Goal: Task Accomplishment & Management: Use online tool/utility

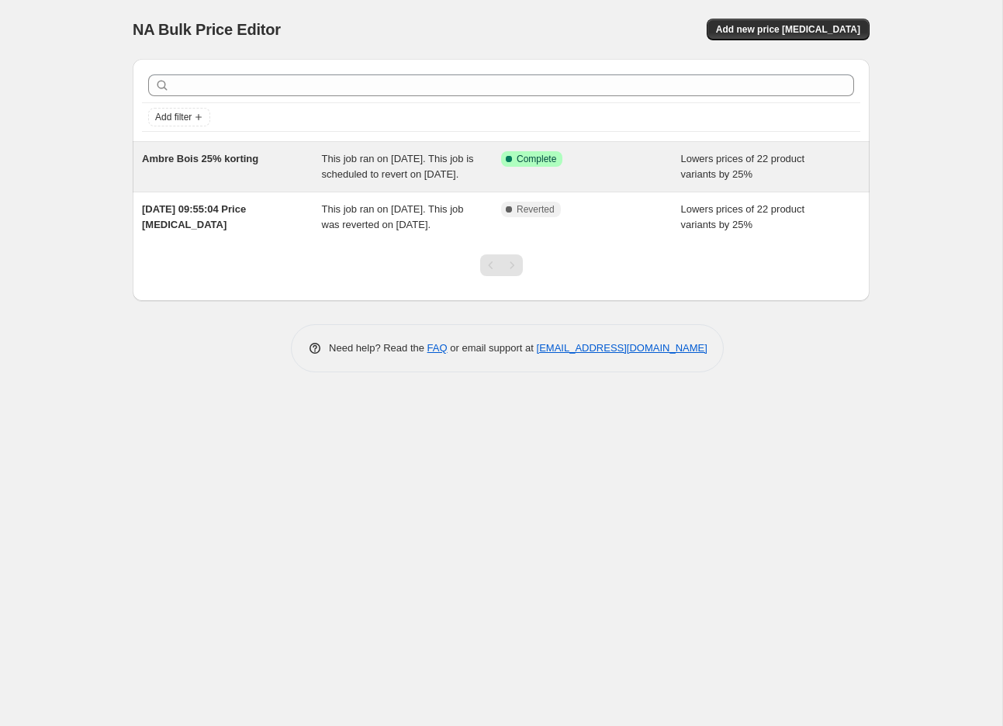
click at [282, 182] on div "Ambre Bois 25% korting" at bounding box center [232, 166] width 180 height 31
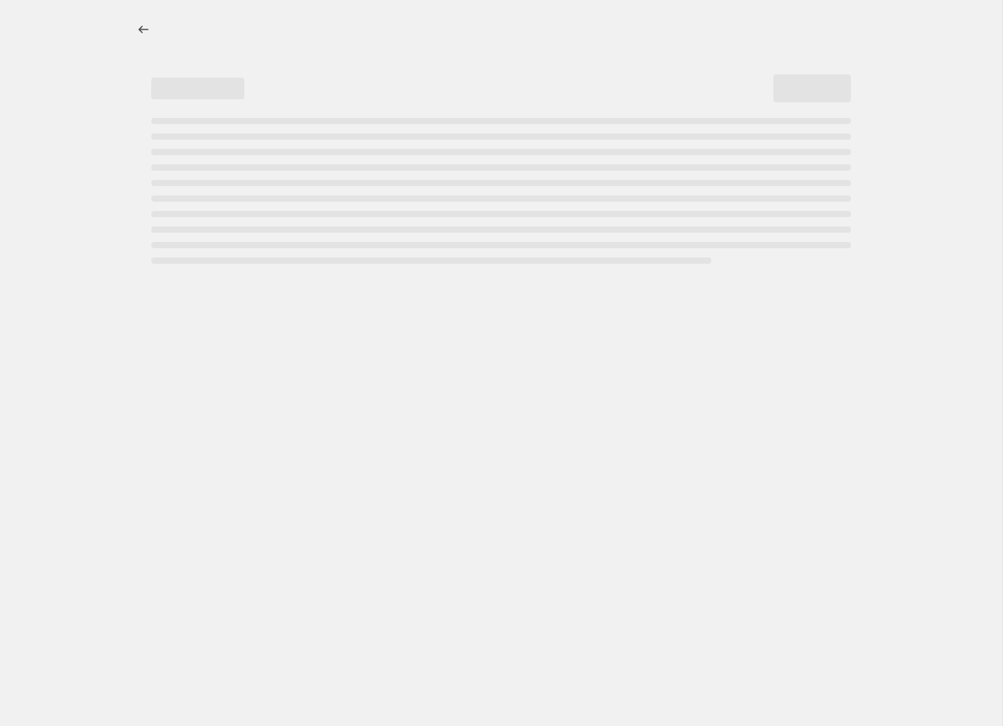
select select "percentage"
select select "collection"
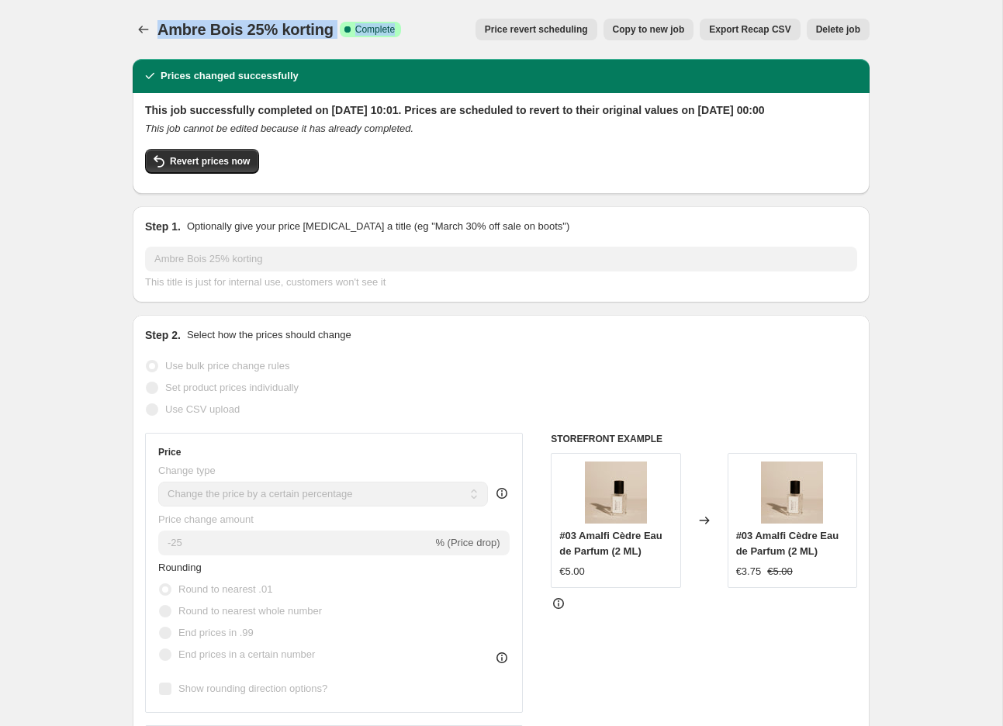
drag, startPoint x: 163, startPoint y: 29, endPoint x: 361, endPoint y: 37, distance: 197.9
click at [361, 37] on div "Ambre Bois 25% korting Success Complete Complete" at bounding box center [278, 30] width 243 height 22
click at [742, 234] on div "Step 1. Optionally give your price change job a title (eg "March 30% off sale o…" at bounding box center [501, 227] width 712 height 16
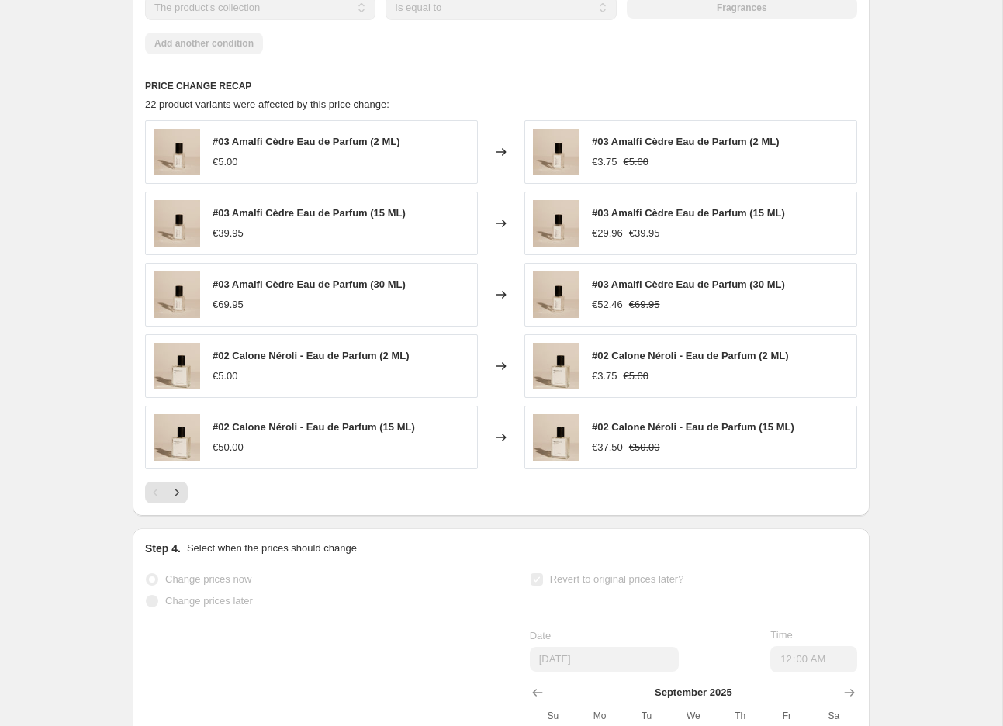
scroll to position [1110, 0]
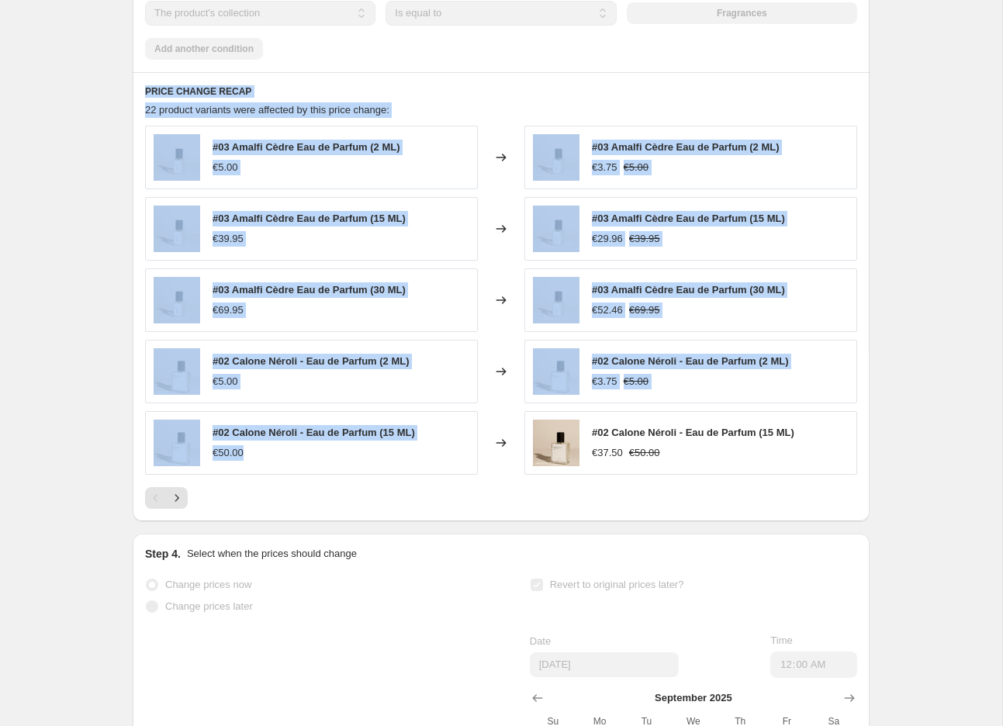
drag, startPoint x: 133, startPoint y: 102, endPoint x: 285, endPoint y: 471, distance: 399.6
click at [285, 471] on div "PRICE CHANGE RECAP 22 product variants were affected by this price change: #03 …" at bounding box center [501, 296] width 737 height 449
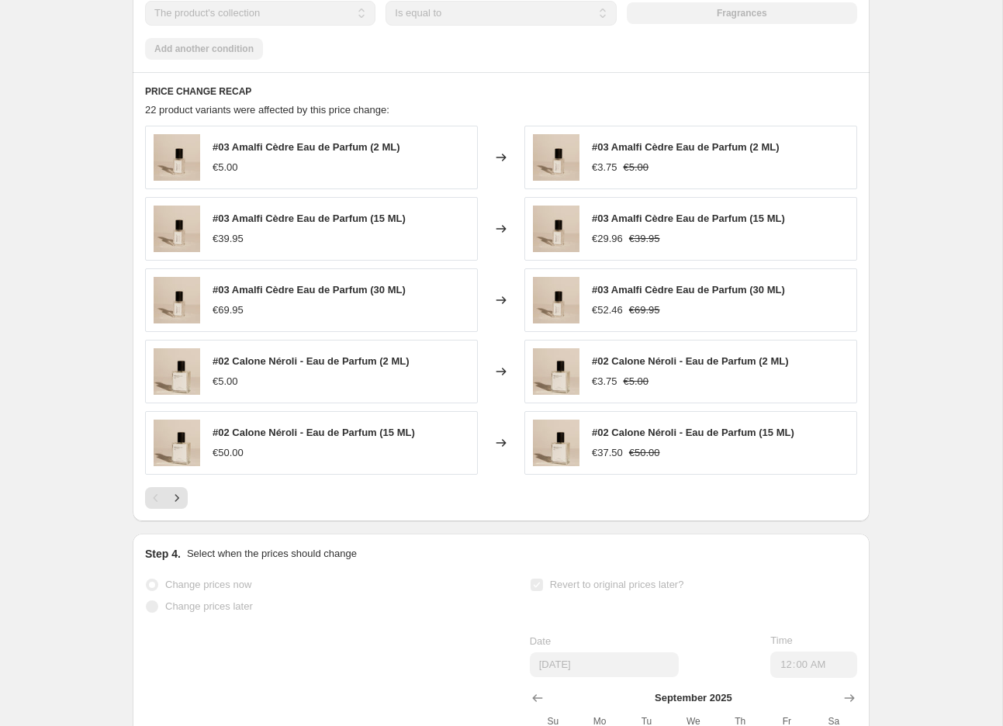
click at [335, 521] on div "PRICE CHANGE RECAP 22 product variants were affected by this price change: #03 …" at bounding box center [501, 296] width 737 height 449
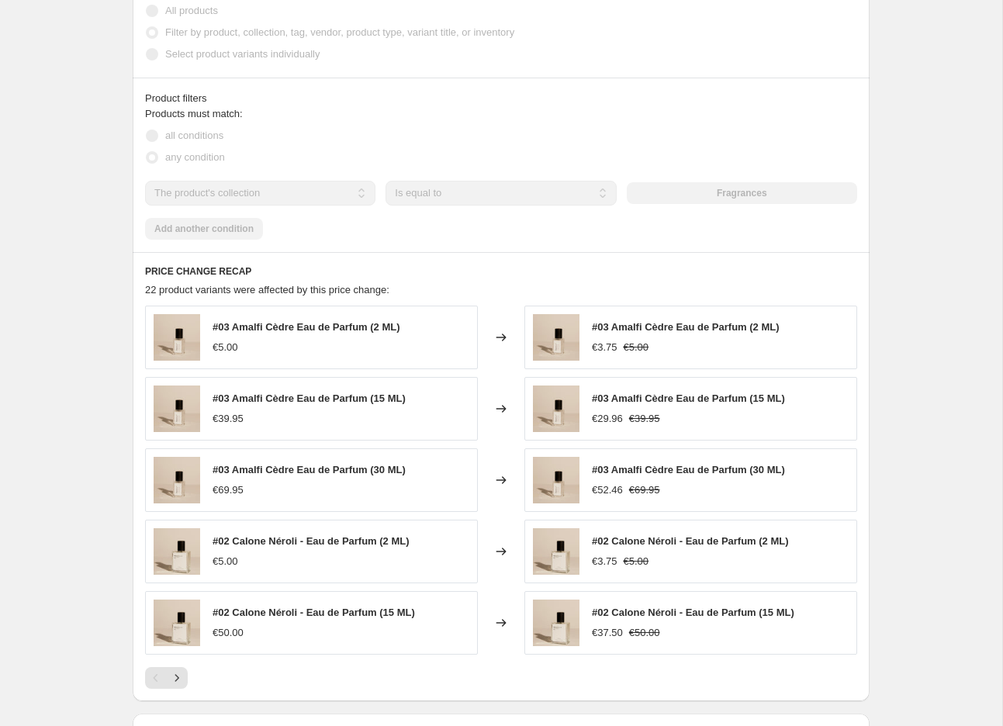
scroll to position [0, 0]
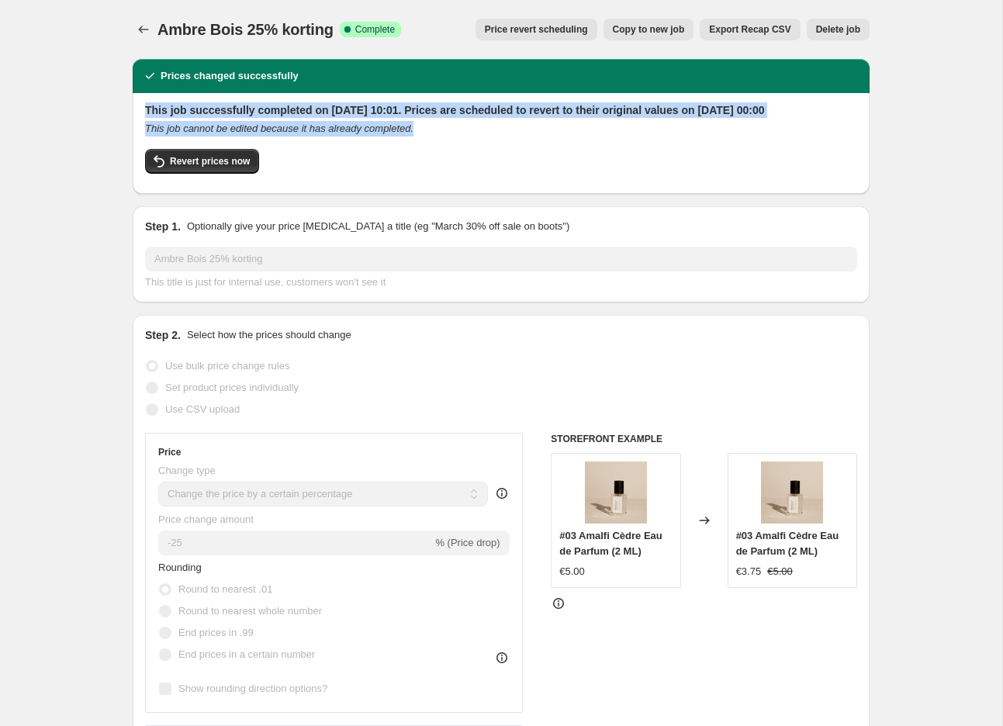
drag, startPoint x: 142, startPoint y: 106, endPoint x: 478, endPoint y: 150, distance: 339.3
click at [478, 150] on div "This job successfully completed on 28 August 2025 at 10:01. Prices are schedule…" at bounding box center [501, 143] width 737 height 101
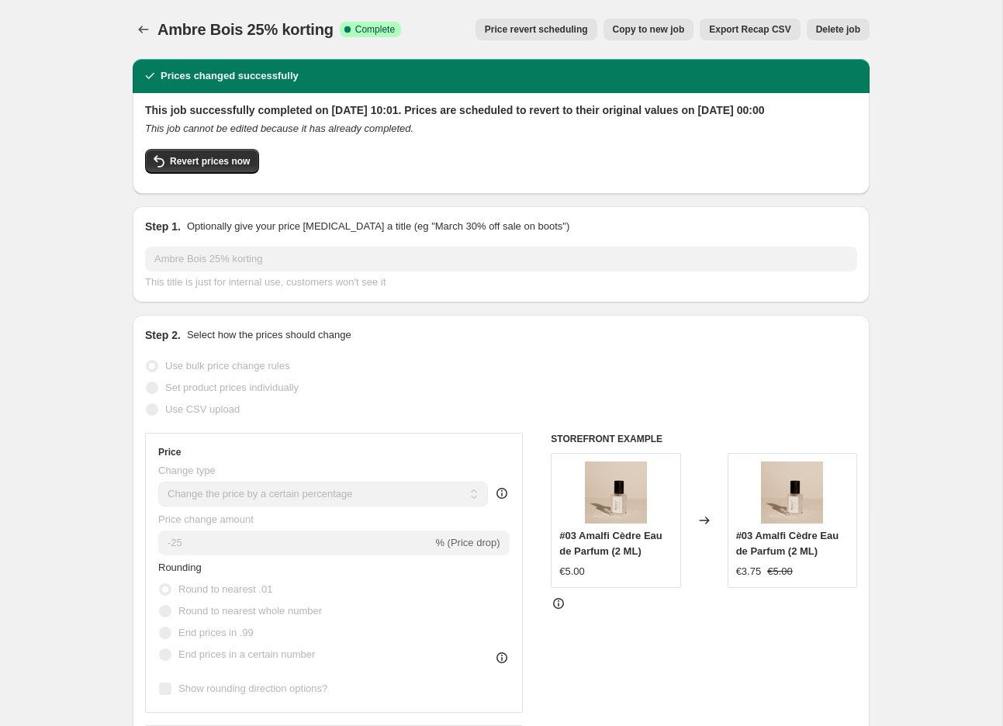
click at [478, 136] on div "This job cannot be edited because it has already completed." at bounding box center [501, 129] width 712 height 16
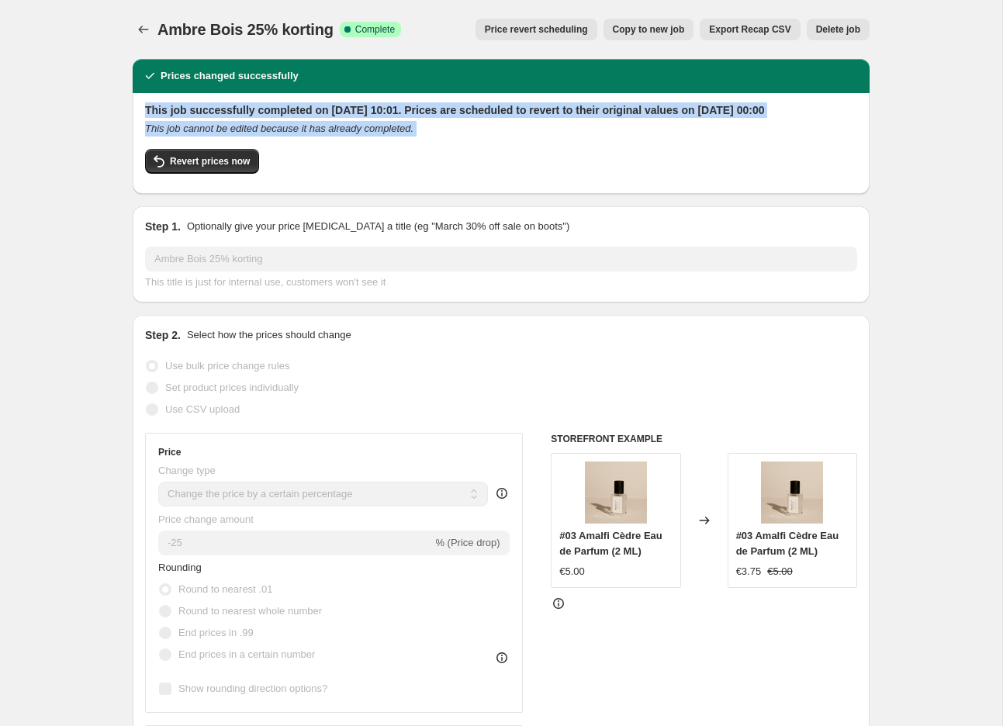
drag, startPoint x: 193, startPoint y: 115, endPoint x: 544, endPoint y: 159, distance: 354.0
click at [544, 159] on div "This job successfully completed on 28 August 2025 at 10:01. Prices are schedule…" at bounding box center [501, 143] width 737 height 101
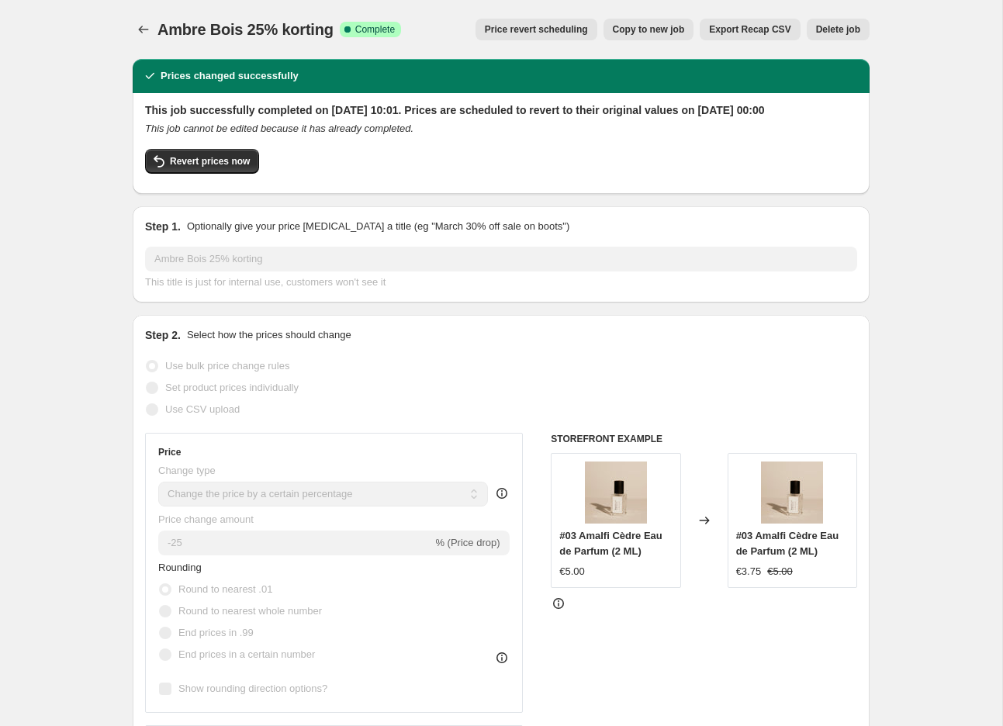
click at [467, 158] on div "This job successfully completed on 28 August 2025 at 10:01. Prices are schedule…" at bounding box center [501, 141] width 712 height 79
drag, startPoint x: 433, startPoint y: 148, endPoint x: 160, endPoint y: 111, distance: 276.2
click at [161, 111] on div "This job successfully completed on 28 August 2025 at 10:01. Prices are schedule…" at bounding box center [501, 141] width 712 height 79
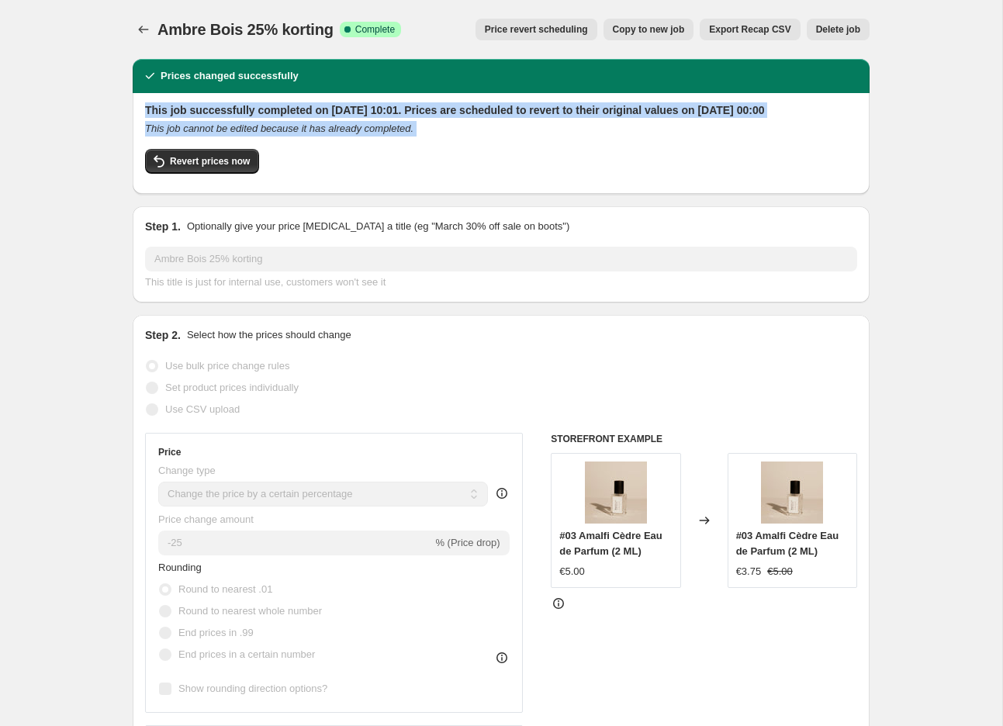
drag, startPoint x: 143, startPoint y: 108, endPoint x: 485, endPoint y: 156, distance: 344.5
click at [485, 156] on div "This job successfully completed on 28 August 2025 at 10:01. Prices are schedule…" at bounding box center [501, 143] width 737 height 101
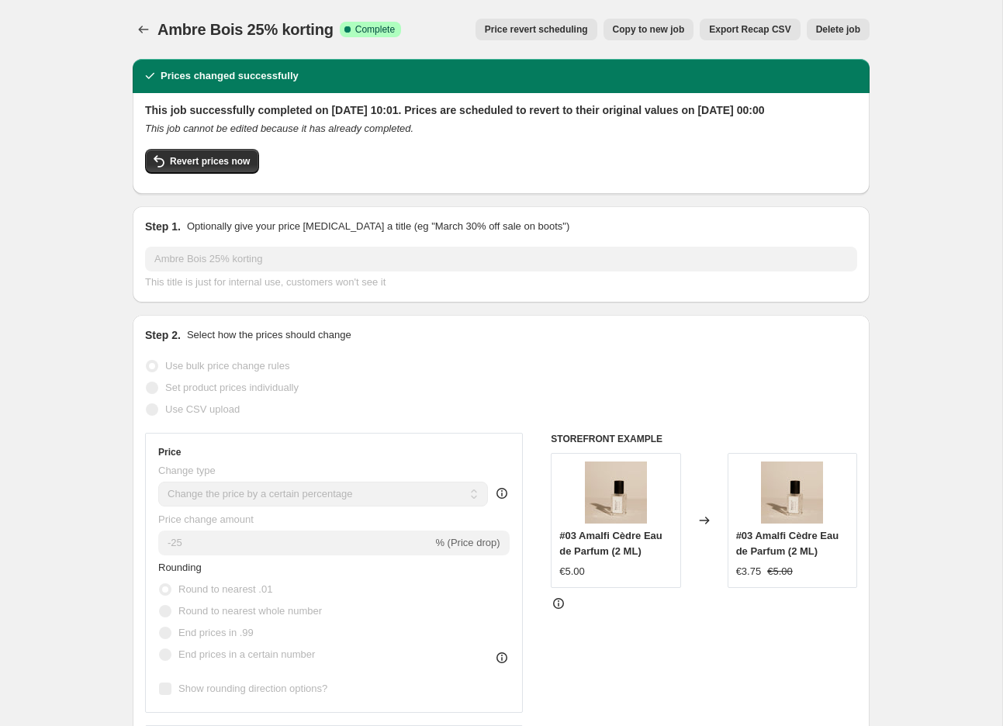
click at [471, 153] on div "This job successfully completed on 28 August 2025 at 10:01. Prices are schedule…" at bounding box center [501, 141] width 712 height 79
drag, startPoint x: 433, startPoint y: 154, endPoint x: 154, endPoint y: 105, distance: 282.5
click at [166, 110] on div "This job successfully completed on 28 August 2025 at 10:01. Prices are schedule…" at bounding box center [501, 141] width 712 height 79
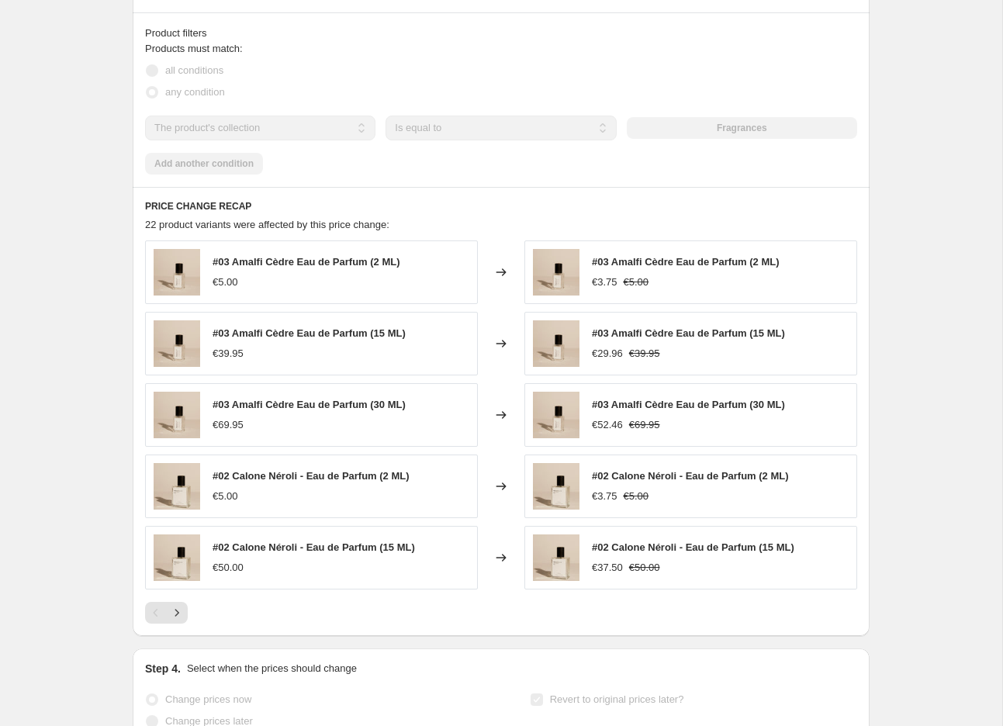
scroll to position [1007, 0]
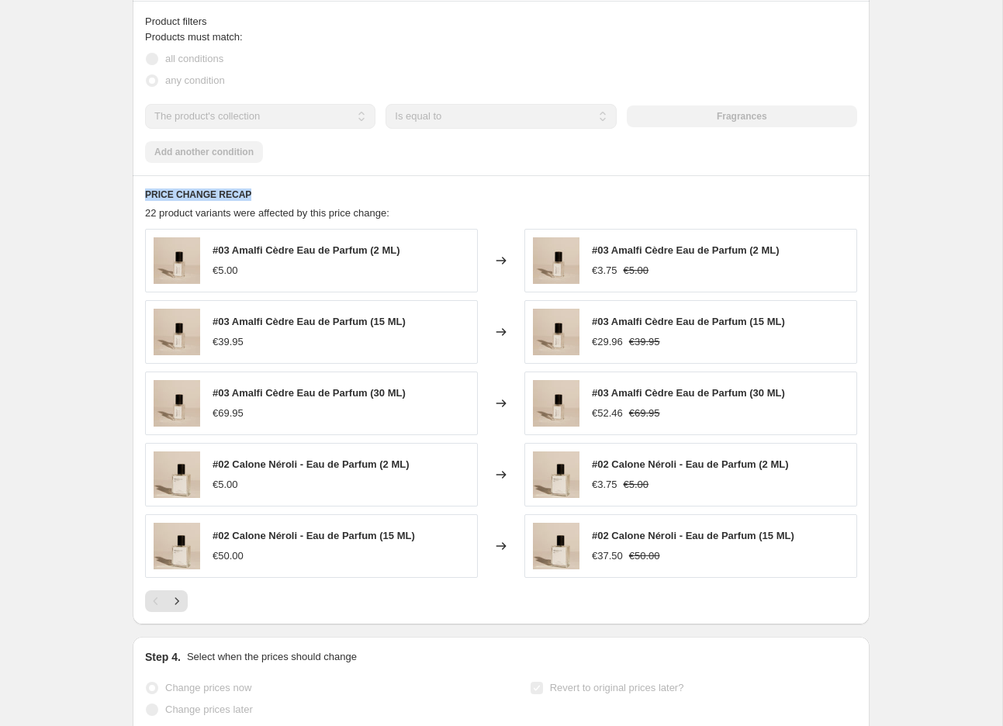
drag, startPoint x: 147, startPoint y: 211, endPoint x: 251, endPoint y: 211, distance: 104.7
click at [282, 218] on div "PRICE CHANGE RECAP 22 product variants were affected by this price change: #03 …" at bounding box center [501, 399] width 737 height 449
drag, startPoint x: 219, startPoint y: 285, endPoint x: 304, endPoint y: 290, distance: 85.4
click at [304, 278] on div "€5.00" at bounding box center [306, 271] width 188 height 16
drag, startPoint x: 595, startPoint y: 288, endPoint x: 616, endPoint y: 288, distance: 21.7
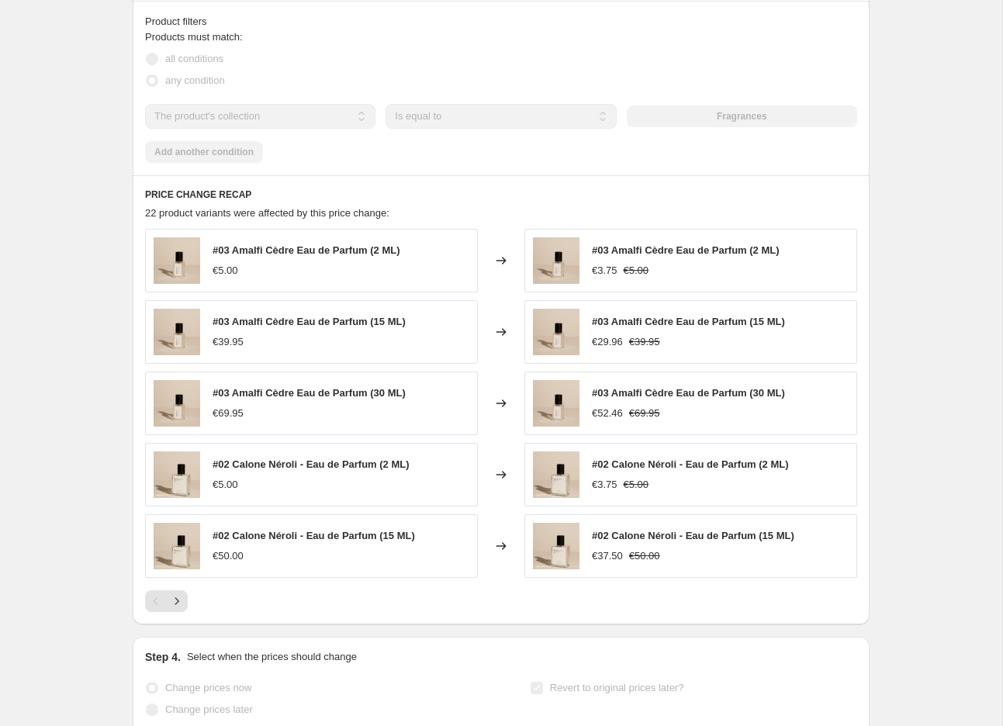
click at [616, 278] on div "€3.75" at bounding box center [605, 271] width 26 height 16
drag, startPoint x: 214, startPoint y: 361, endPoint x: 454, endPoint y: 352, distance: 239.8
click at [440, 352] on div "#03 Amalfi Cèdre Eau de Parfum (15 ML) €39.95" at bounding box center [311, 332] width 333 height 64
drag, startPoint x: 590, startPoint y: 360, endPoint x: 654, endPoint y: 362, distance: 63.6
click at [654, 362] on div "#03 Amalfi Cèdre Eau de Parfum (15 ML) €29.96 €39.95" at bounding box center [690, 332] width 333 height 64
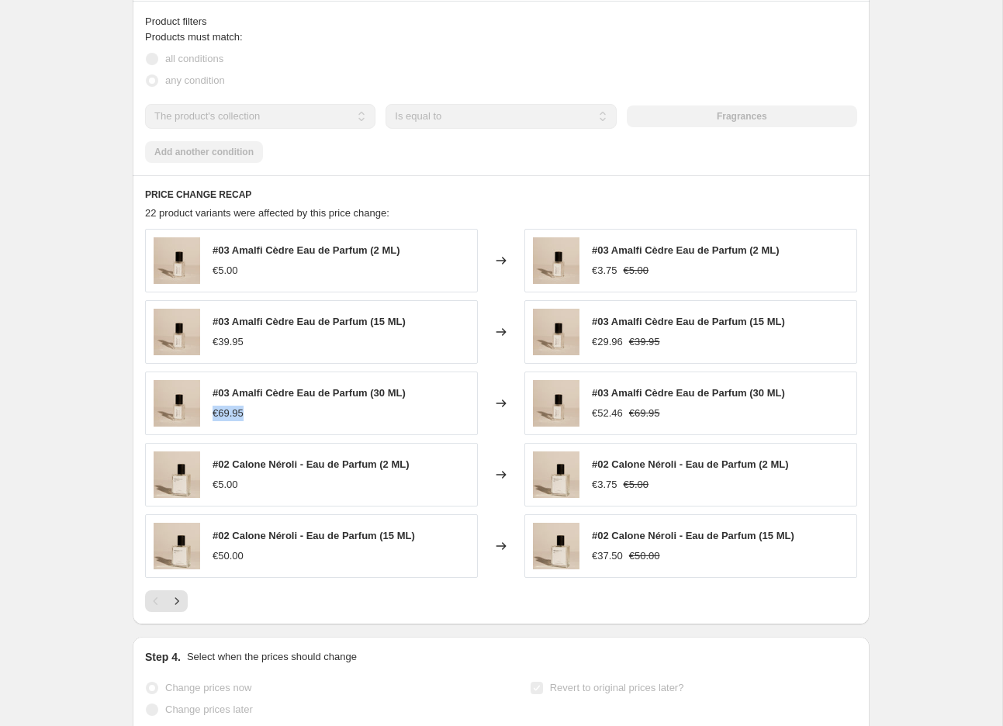
drag, startPoint x: 211, startPoint y: 431, endPoint x: 348, endPoint y: 435, distance: 137.3
click at [271, 433] on div "#03 Amalfi Cèdre Eau de Parfum (30 ML) €69.95" at bounding box center [311, 403] width 333 height 64
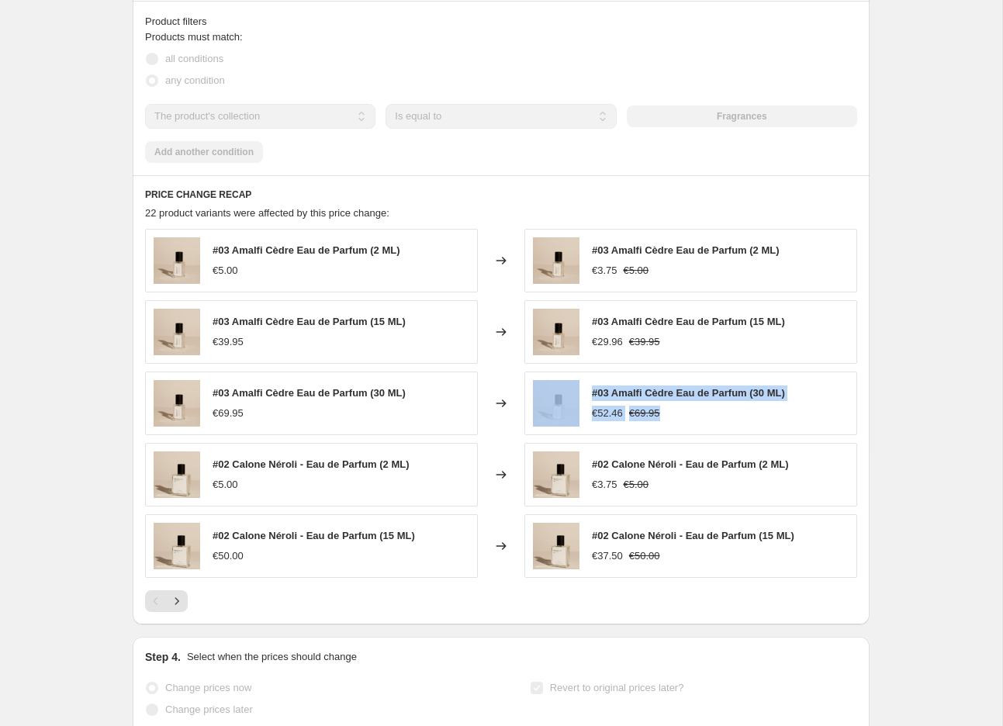
drag, startPoint x: 583, startPoint y: 431, endPoint x: 675, endPoint y: 433, distance: 91.5
click at [675, 433] on div "#03 Amalfi Cèdre Eau de Parfum (30 ML) €52.46 €69.95" at bounding box center [690, 403] width 333 height 64
click at [314, 492] on div "€5.00" at bounding box center [310, 485] width 197 height 16
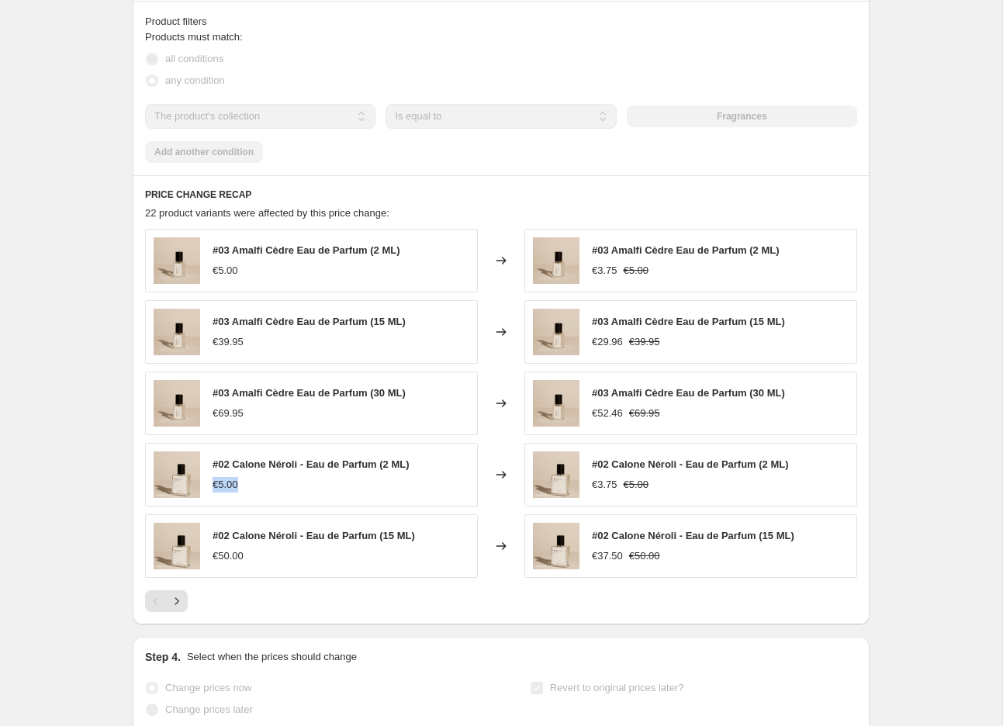
drag, startPoint x: 216, startPoint y: 503, endPoint x: 298, endPoint y: 504, distance: 82.2
click at [298, 492] on div "€5.00" at bounding box center [310, 485] width 197 height 16
click at [299, 492] on div "€5.00" at bounding box center [310, 485] width 197 height 16
drag, startPoint x: 206, startPoint y: 578, endPoint x: 431, endPoint y: 567, distance: 225.1
click at [391, 568] on div "#02 Calone Néroli - Eau de Parfum (15 ML) €50.00" at bounding box center [311, 546] width 333 height 64
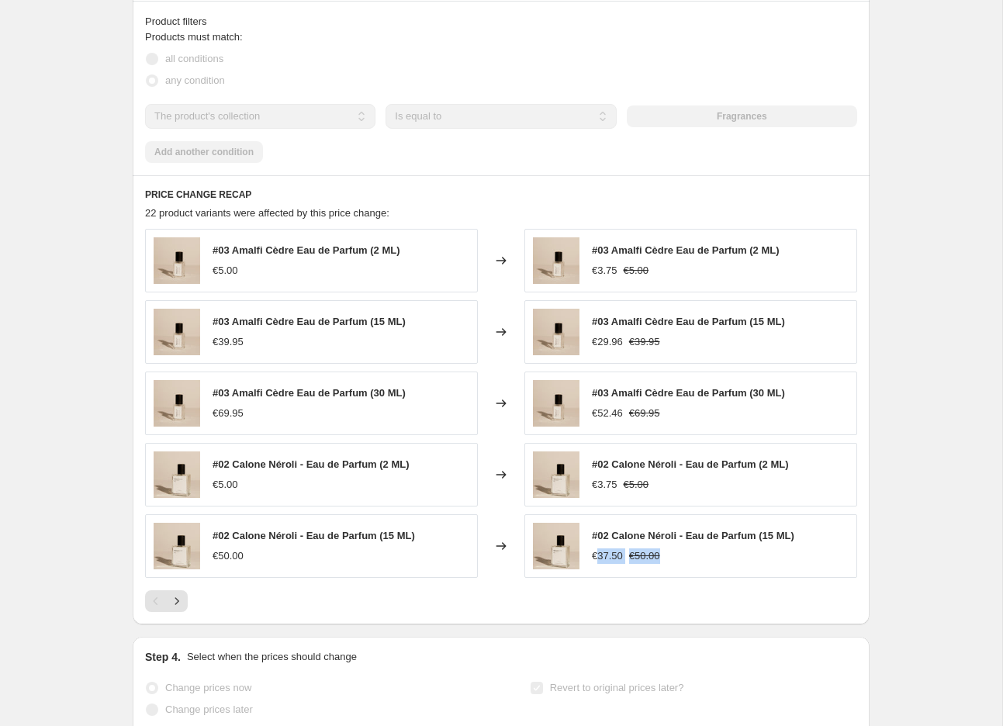
drag, startPoint x: 602, startPoint y: 572, endPoint x: 684, endPoint y: 574, distance: 82.2
click at [675, 564] on div "€37.50 €50.00" at bounding box center [693, 556] width 202 height 16
click at [699, 564] on div "€37.50 €50.00" at bounding box center [693, 556] width 202 height 16
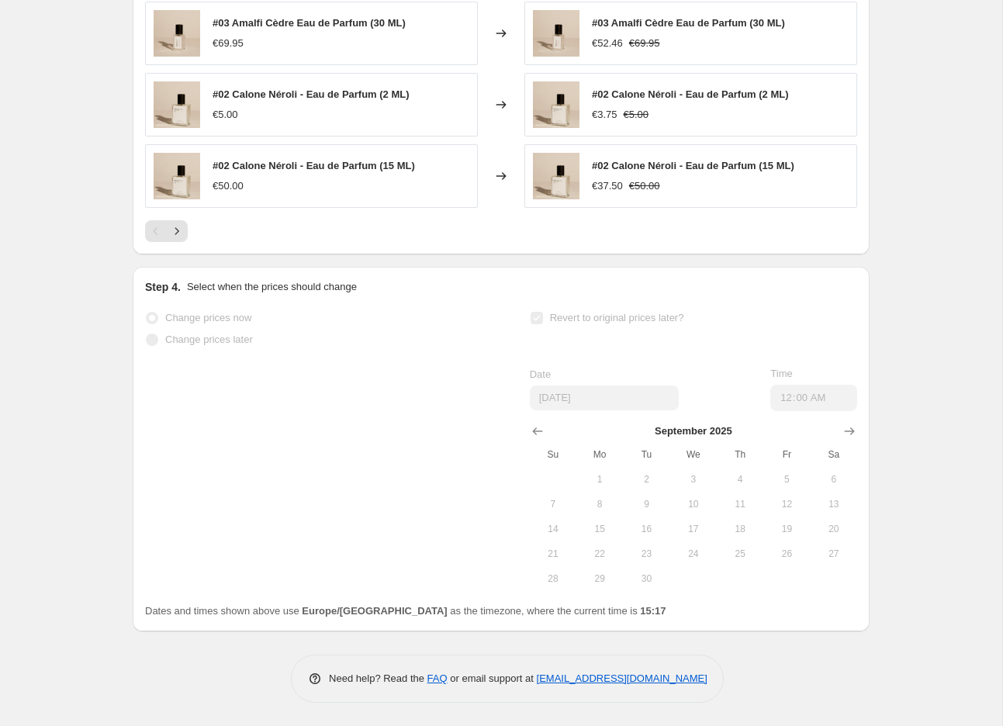
scroll to position [0, 0]
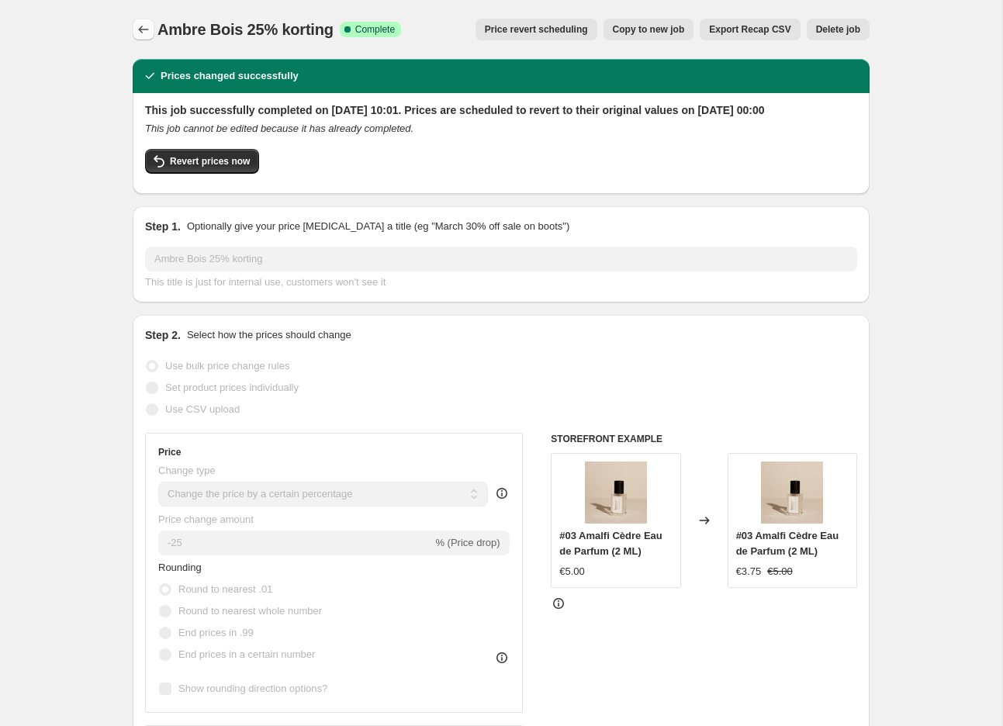
click at [142, 29] on icon "Price change jobs" at bounding box center [144, 30] width 16 height 16
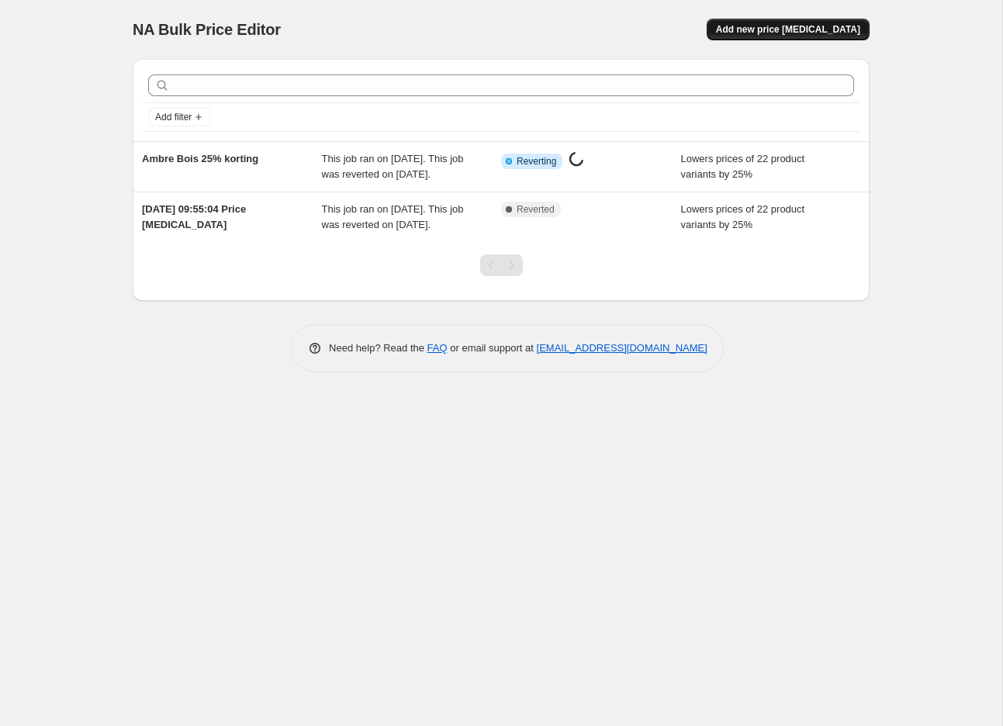
click at [785, 32] on span "Add new price [MEDICAL_DATA]" at bounding box center [788, 29] width 144 height 12
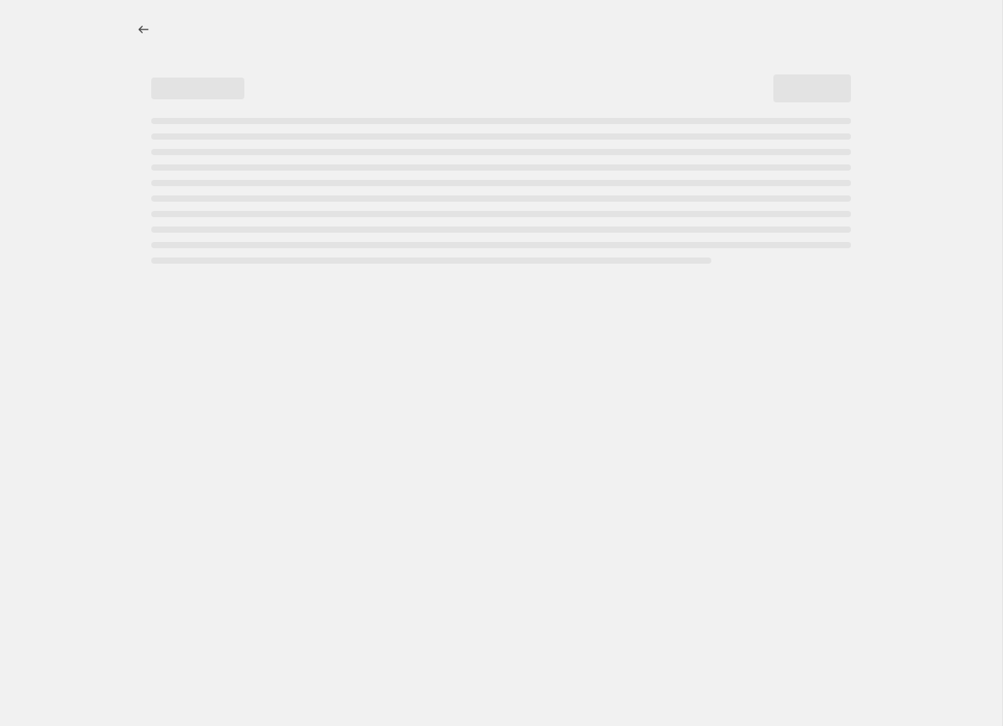
select select "percentage"
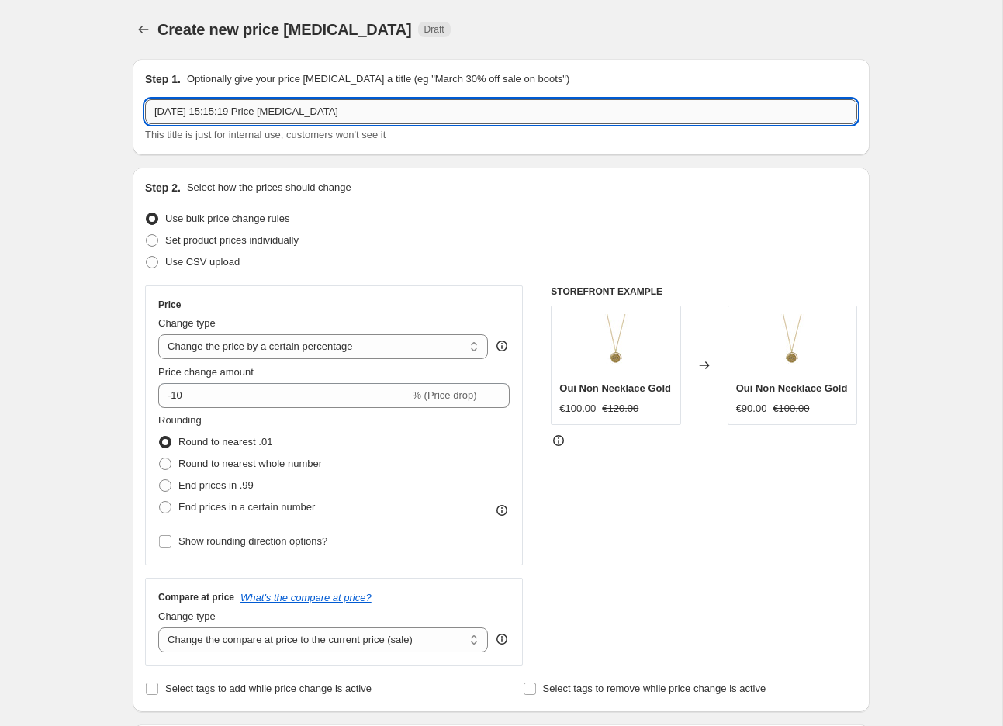
click at [378, 109] on input "28 Aug 2025, 15:15:19 Price change job" at bounding box center [501, 111] width 712 height 25
click at [378, 107] on input "28 Aug 2025, 15:15:19 Price change job" at bounding box center [501, 111] width 712 height 25
click at [140, 35] on icon "Price change jobs" at bounding box center [144, 30] width 16 height 16
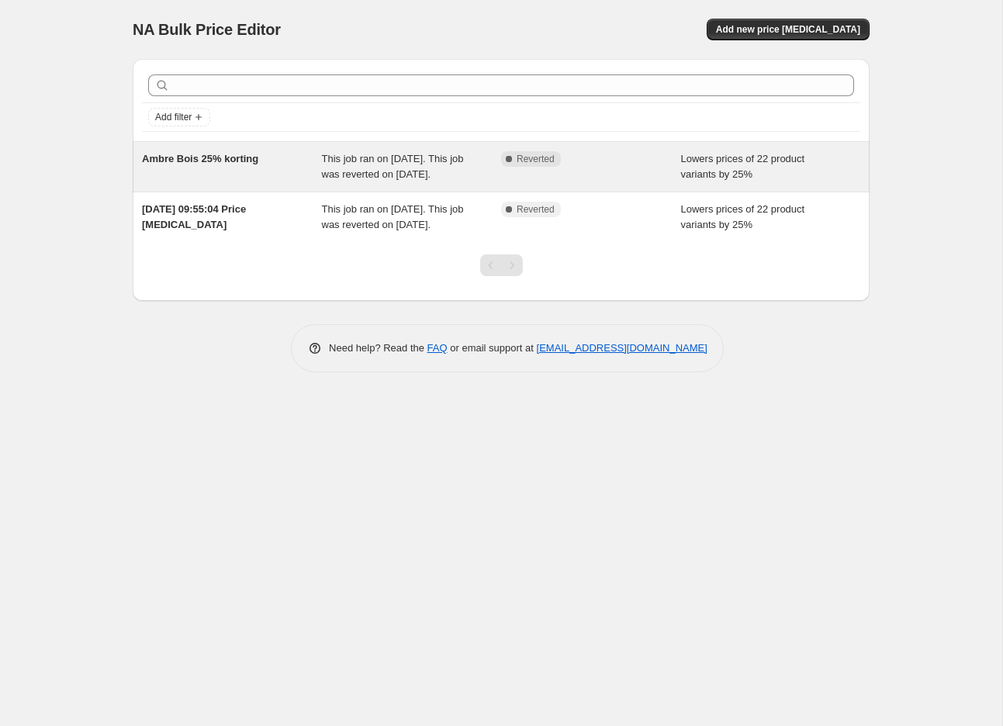
click at [429, 182] on div "This job ran on 28 August 2025. This job was reverted on 28 August 2025." at bounding box center [412, 166] width 180 height 31
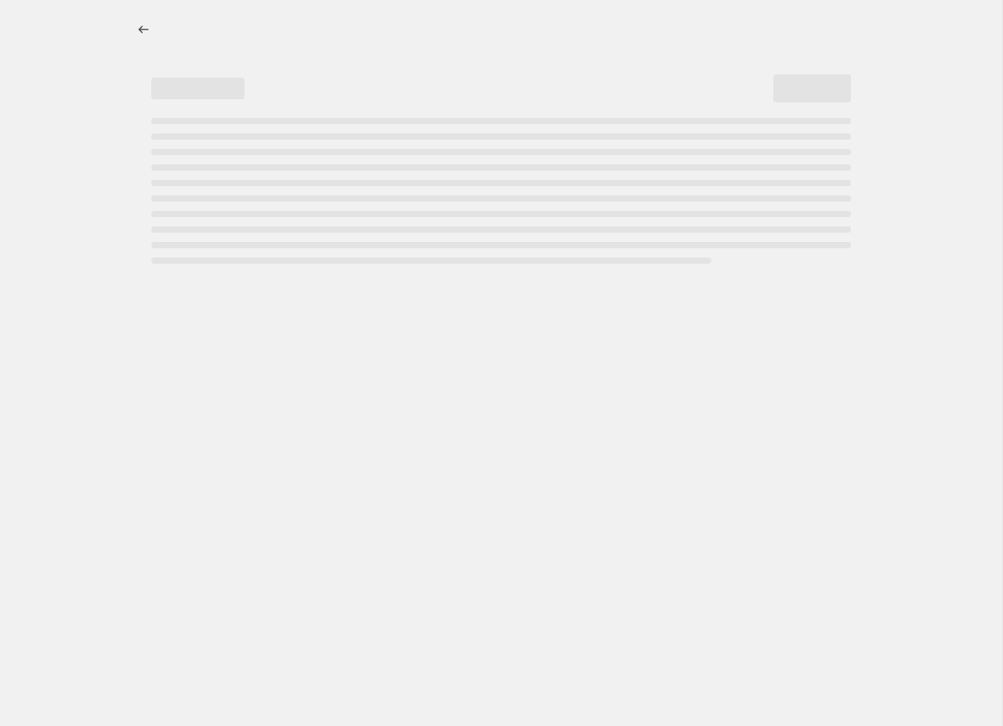
select select "percentage"
select select "collection"
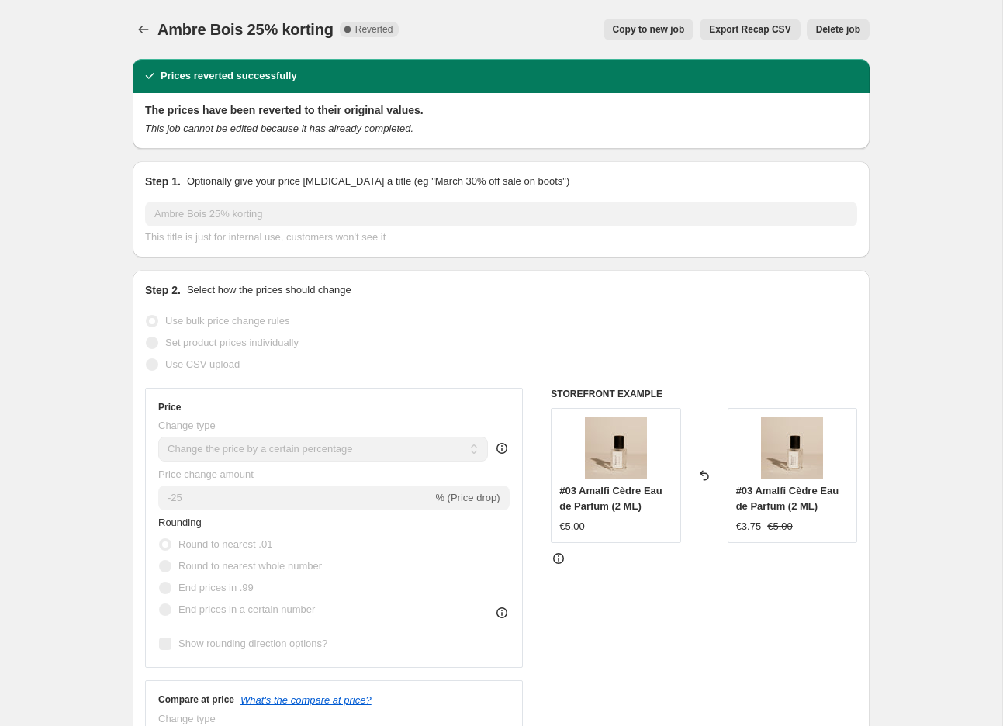
click at [635, 36] on button "Copy to new job" at bounding box center [648, 30] width 91 height 22
select select "percentage"
select select "collection"
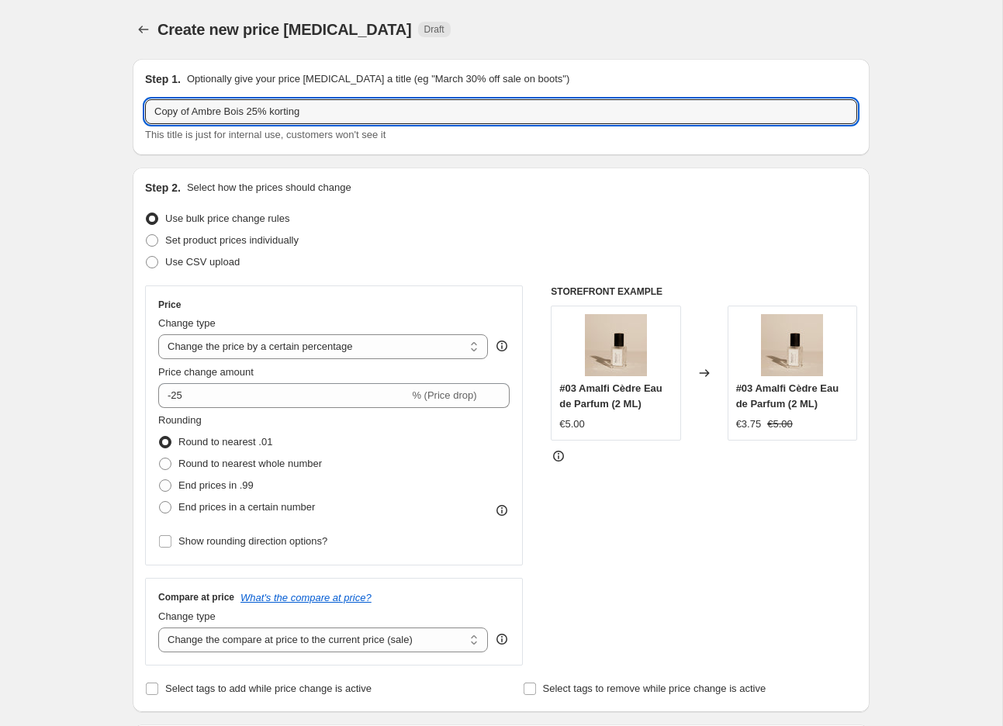
drag, startPoint x: 193, startPoint y: 112, endPoint x: 41, endPoint y: 92, distance: 153.3
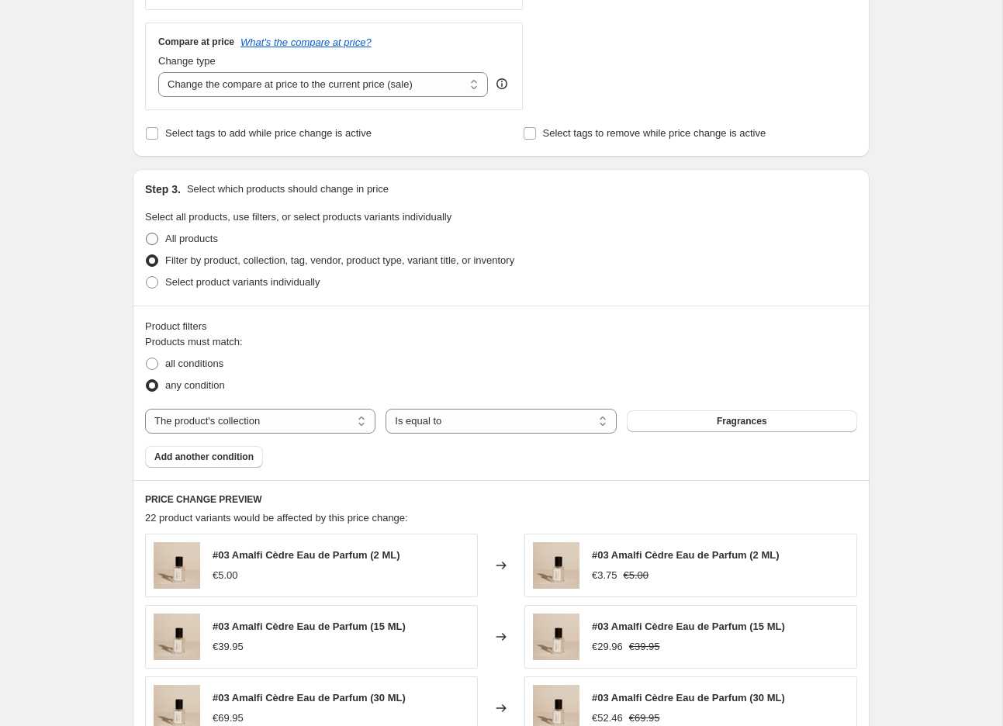
scroll to position [557, 0]
type input "Ambre Bois 25% korting"
click at [184, 281] on span "Select product variants individually" at bounding box center [242, 280] width 154 height 12
click at [147, 275] on input "Select product variants individually" at bounding box center [146, 274] width 1 height 1
radio input "true"
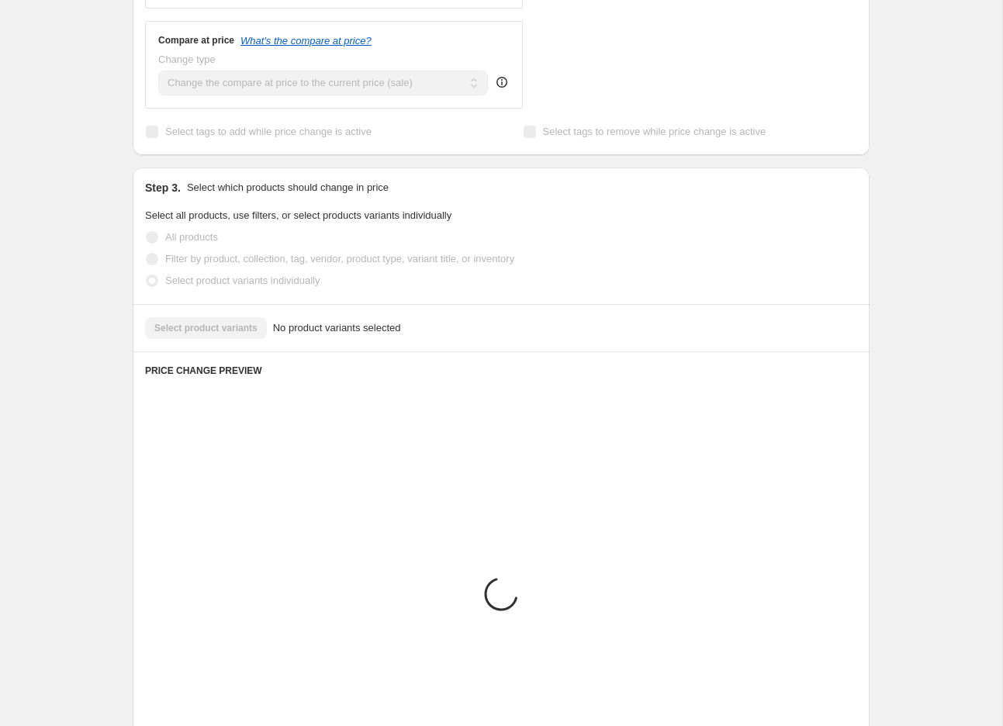
scroll to position [481, 0]
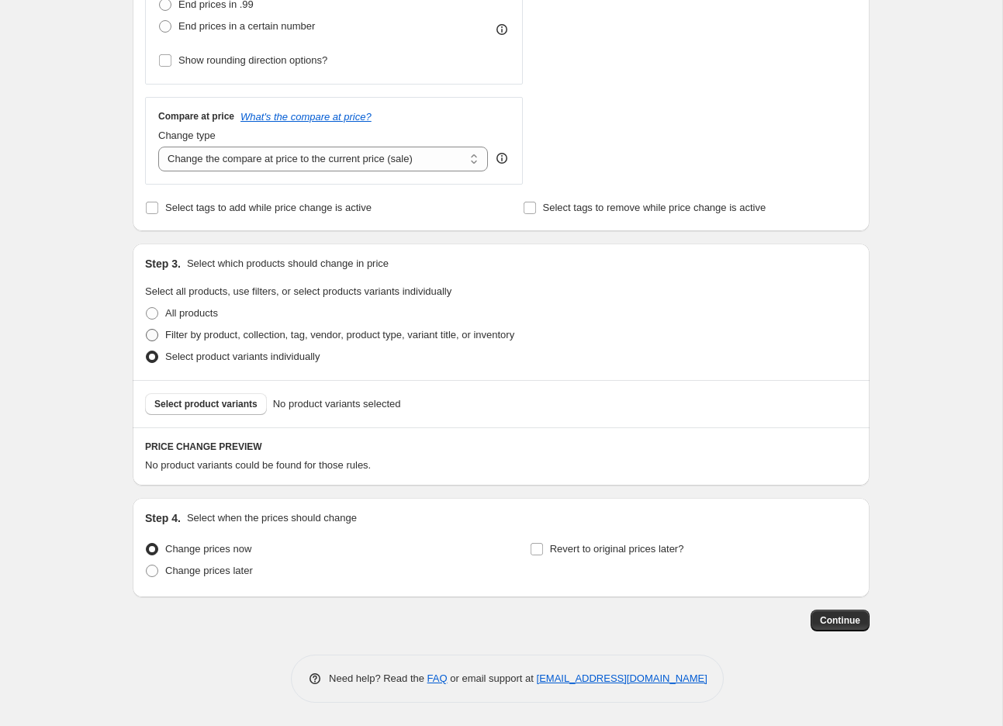
click at [240, 336] on span "Filter by product, collection, tag, vendor, product type, variant title, or inv…" at bounding box center [339, 335] width 349 height 12
click at [147, 330] on input "Filter by product, collection, tag, vendor, product type, variant title, or inv…" at bounding box center [146, 329] width 1 height 1
radio input "true"
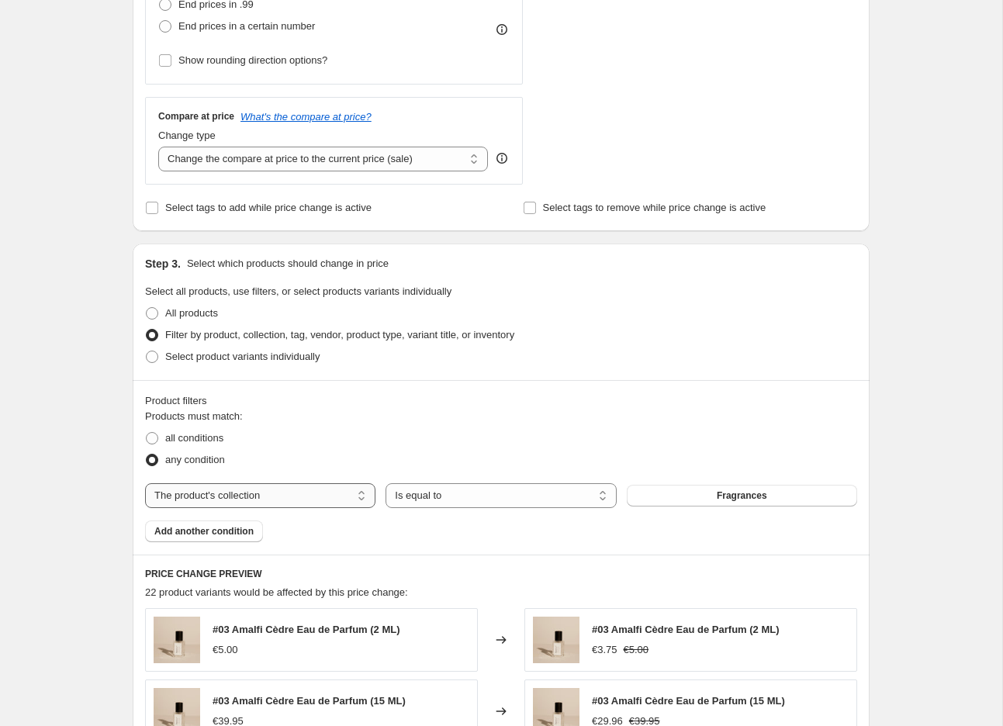
click at [261, 498] on select "The product The product's collection The product's tag The product's vendor The…" at bounding box center [260, 495] width 230 height 25
click at [214, 485] on select "The product The product's collection The product's tag The product's vendor The…" at bounding box center [260, 495] width 230 height 25
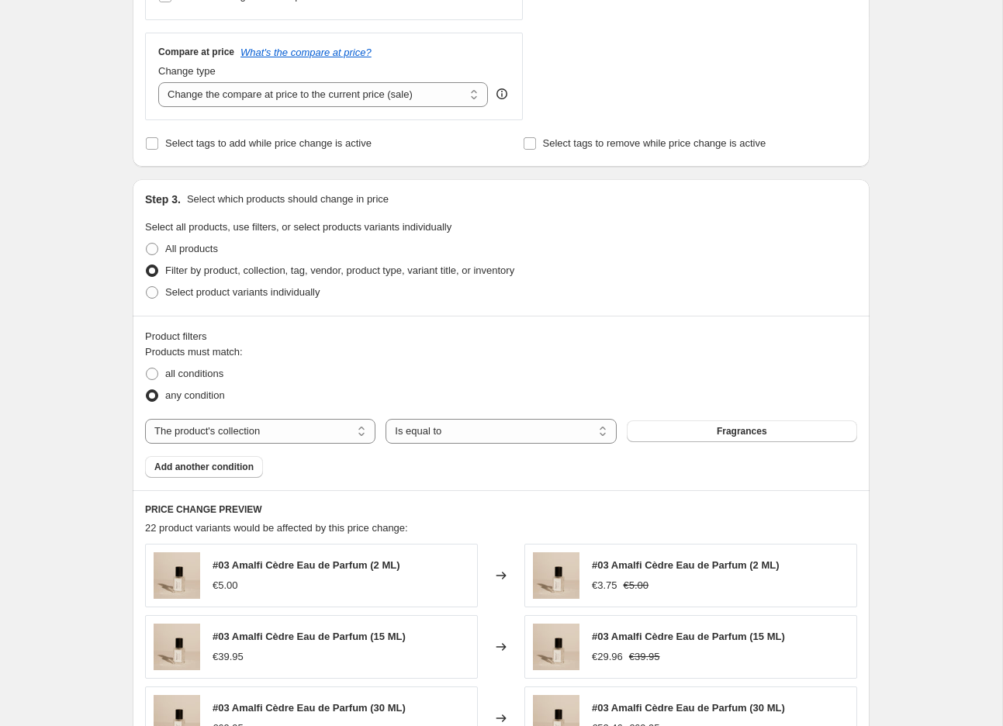
scroll to position [547, 0]
click at [192, 414] on div "Products must match: all conditions any condition The product The product's col…" at bounding box center [501, 409] width 712 height 133
click at [193, 420] on select "The product The product's collection The product's tag The product's vendor The…" at bounding box center [260, 429] width 230 height 25
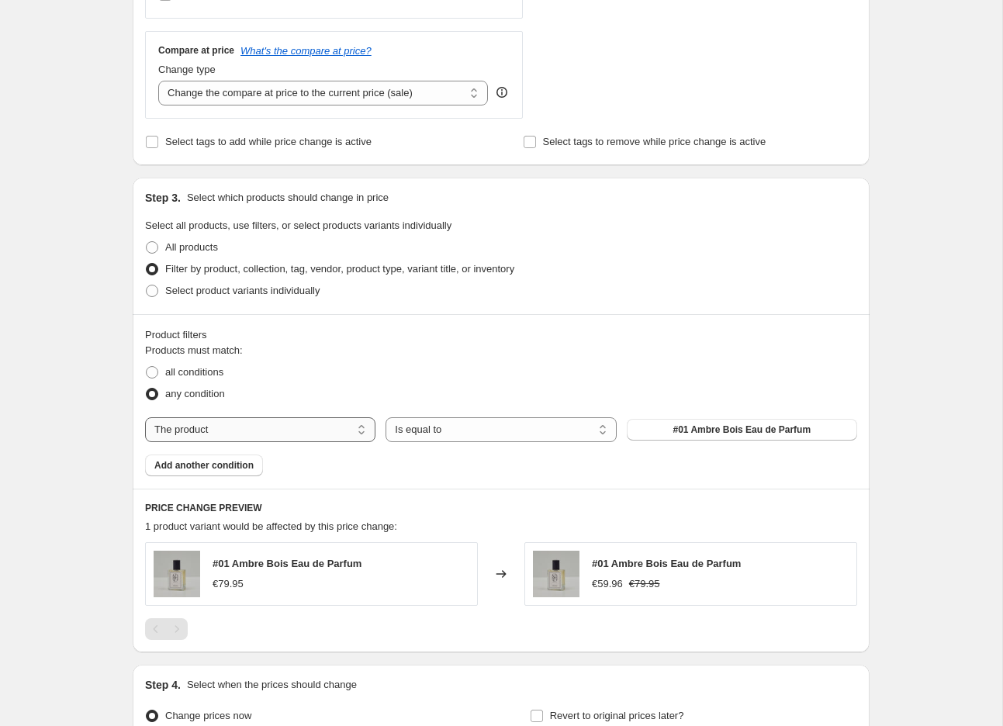
click at [223, 435] on select "The product The product's collection The product's tag The product's vendor The…" at bounding box center [260, 429] width 230 height 25
click at [145, 417] on select "The product The product's collection The product's tag The product's vendor The…" at bounding box center [260, 429] width 230 height 25
click at [237, 430] on select "The product The product's collection The product's tag The product's vendor The…" at bounding box center [260, 429] width 230 height 25
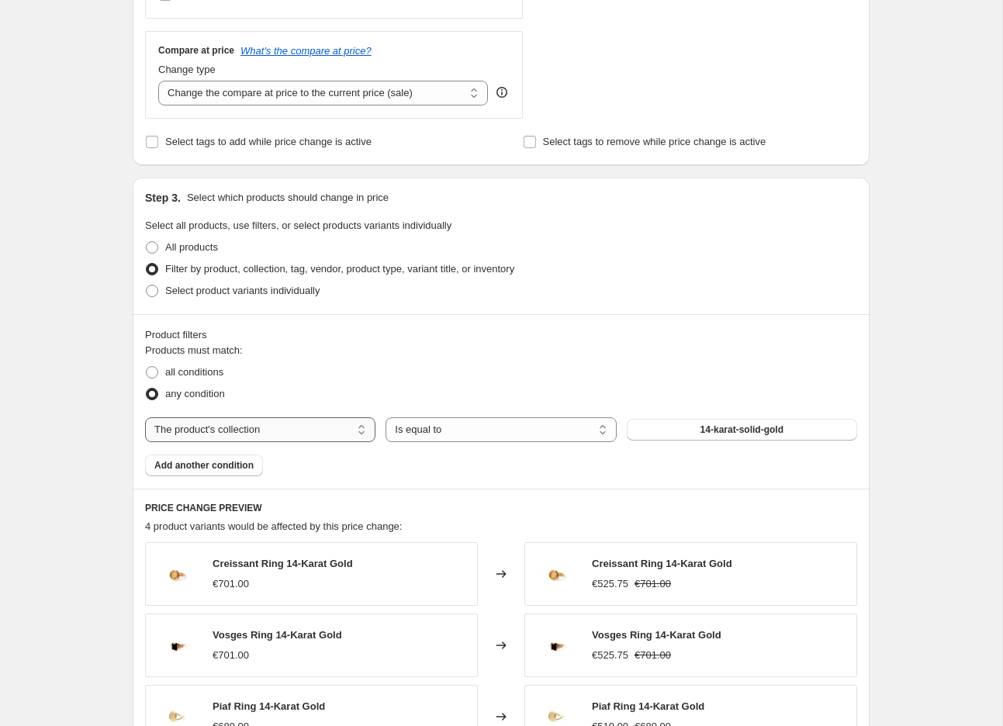
click at [285, 432] on select "The product The product's collection The product's tag The product's vendor The…" at bounding box center [260, 429] width 230 height 25
click at [226, 435] on select "The product The product's collection The product's tag The product's vendor The…" at bounding box center [260, 429] width 230 height 25
click at [195, 430] on select "The product The product's collection The product's tag The product's vendor The…" at bounding box center [260, 429] width 230 height 25
click at [295, 433] on select "The product The product's collection The product's tag The product's vendor The…" at bounding box center [260, 429] width 230 height 25
select select "product"
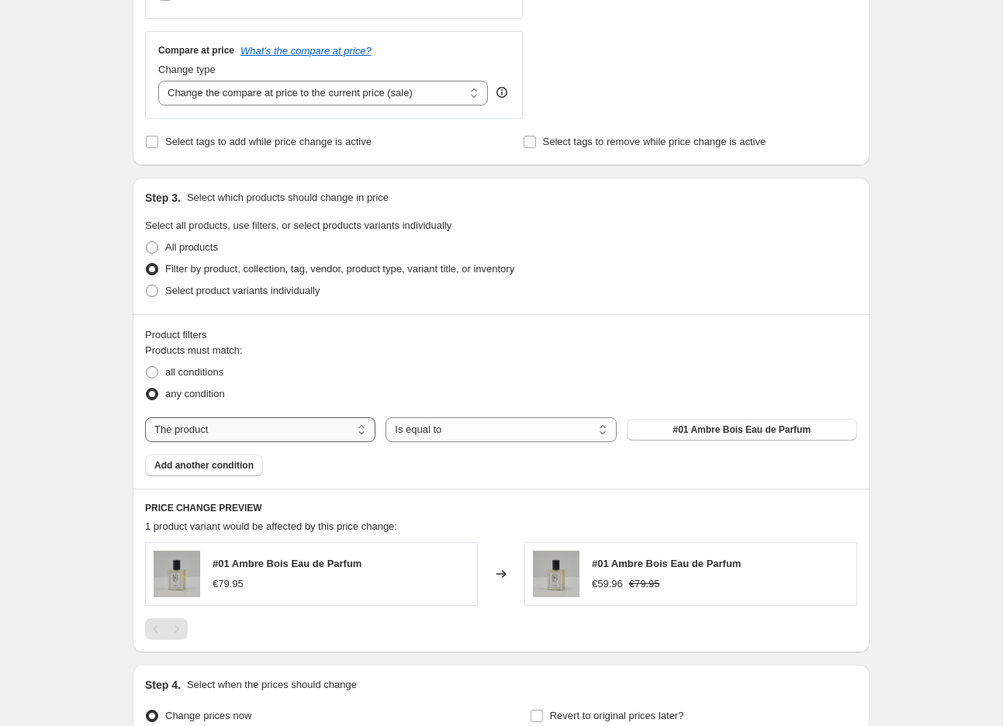
click at [228, 431] on select "The product The product's collection The product's tag The product's vendor The…" at bounding box center [260, 429] width 230 height 25
click at [296, 431] on select "The product The product's collection The product's tag The product's vendor The…" at bounding box center [260, 429] width 230 height 25
click at [145, 417] on select "The product The product's collection The product's tag The product's vendor The…" at bounding box center [260, 429] width 230 height 25
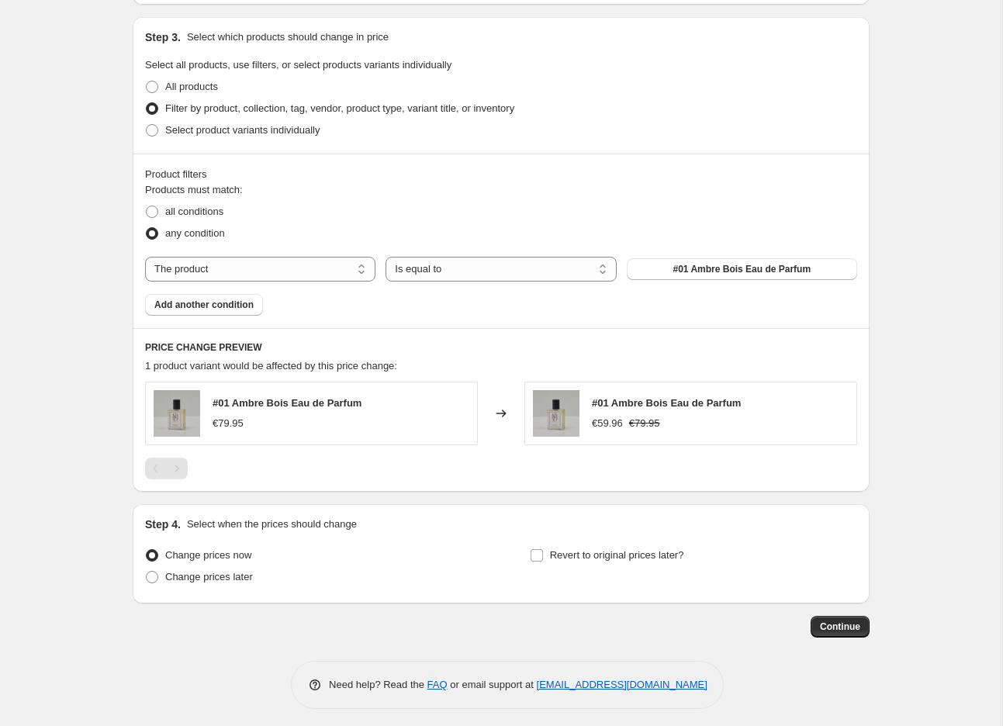
scroll to position [713, 0]
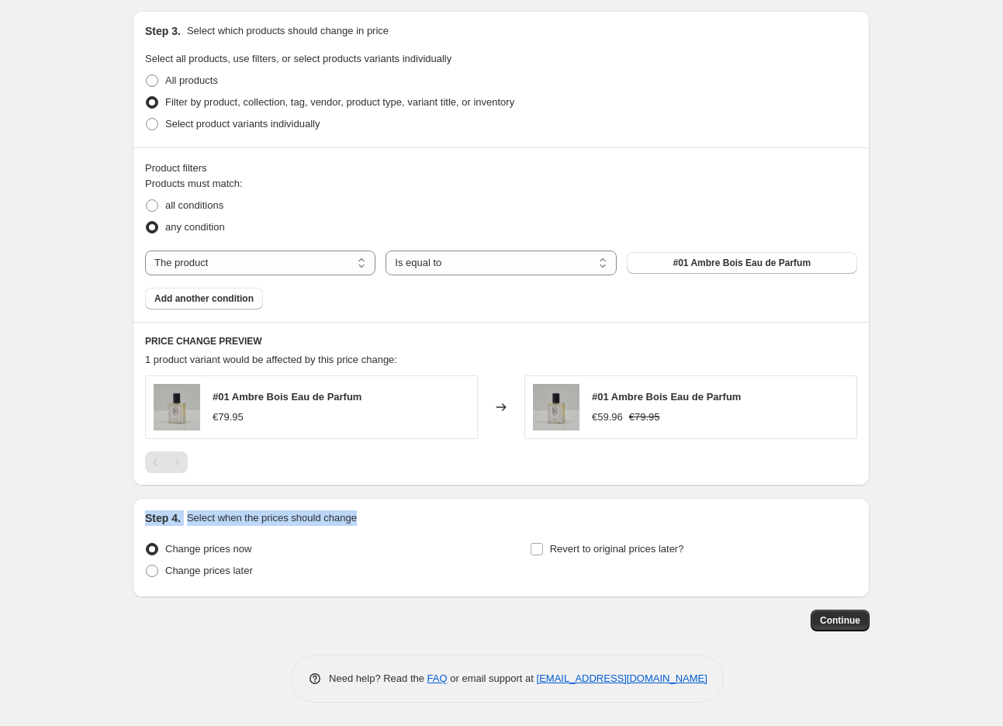
drag, startPoint x: 145, startPoint y: 520, endPoint x: 421, endPoint y: 521, distance: 276.0
click at [421, 521] on div "Step 4. Select when the prices should change" at bounding box center [501, 518] width 712 height 16
click at [422, 521] on div "Step 4. Select when the prices should change" at bounding box center [501, 518] width 712 height 16
drag, startPoint x: 399, startPoint y: 520, endPoint x: 102, endPoint y: 506, distance: 297.3
click at [102, 506] on div "Create new price change job. This page is ready Create new price change job Dra…" at bounding box center [501, 6] width 1002 height 1439
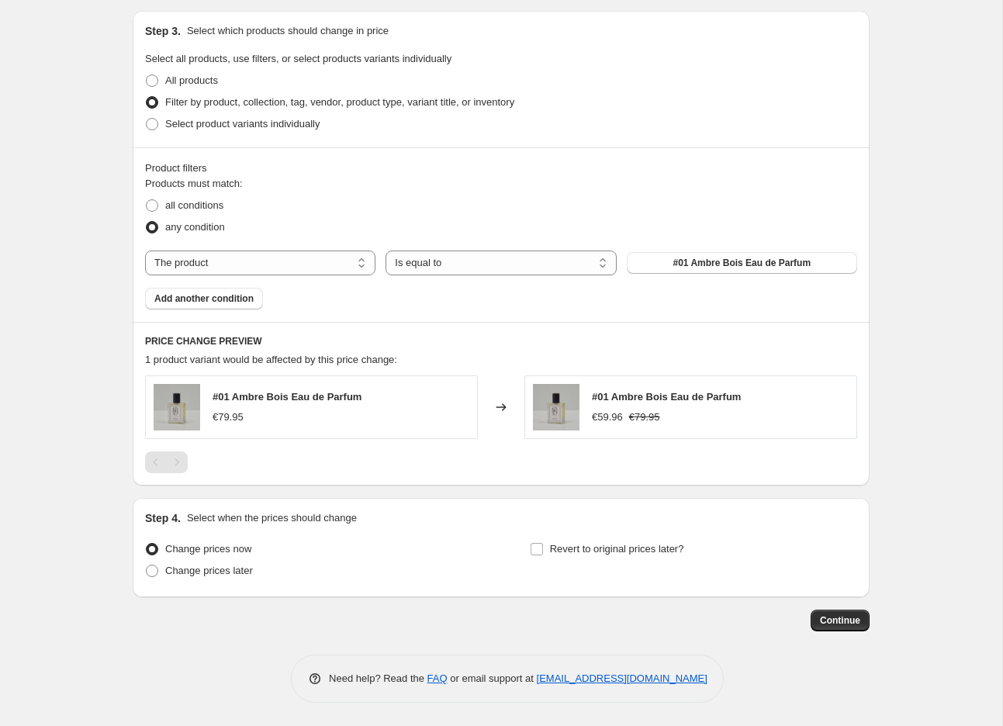
drag, startPoint x: 315, startPoint y: 524, endPoint x: 365, endPoint y: 533, distance: 51.3
click at [316, 524] on p "Select when the prices should change" at bounding box center [272, 518] width 170 height 16
click at [646, 550] on span "Revert to original prices later?" at bounding box center [617, 549] width 134 height 12
click at [543, 550] on input "Revert to original prices later?" at bounding box center [536, 549] width 12 height 12
checkbox input "true"
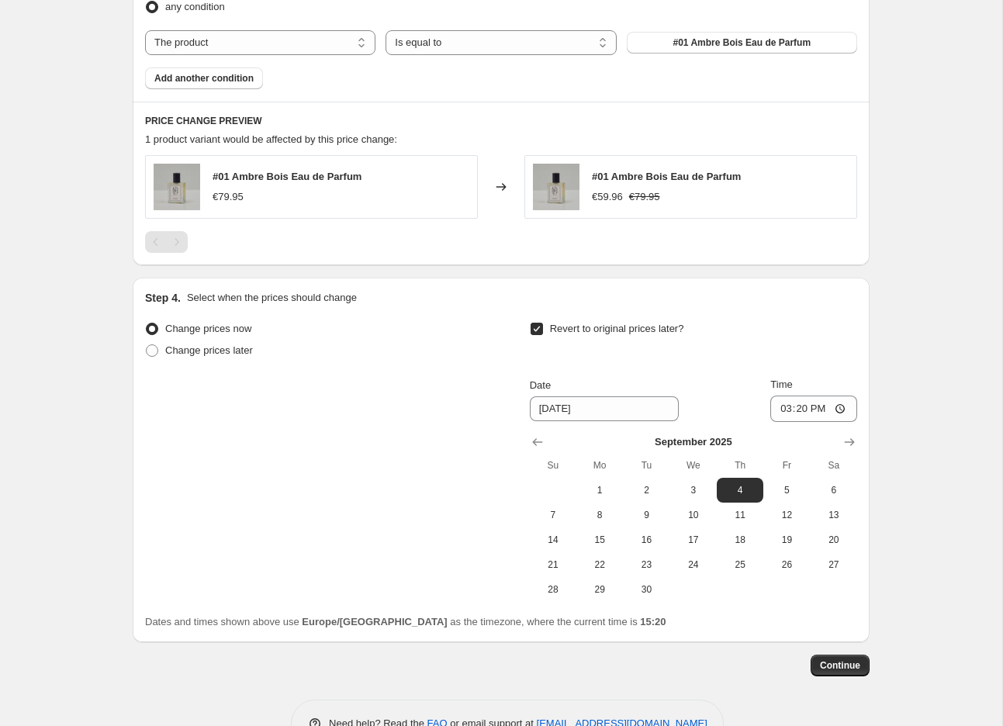
scroll to position [942, 0]
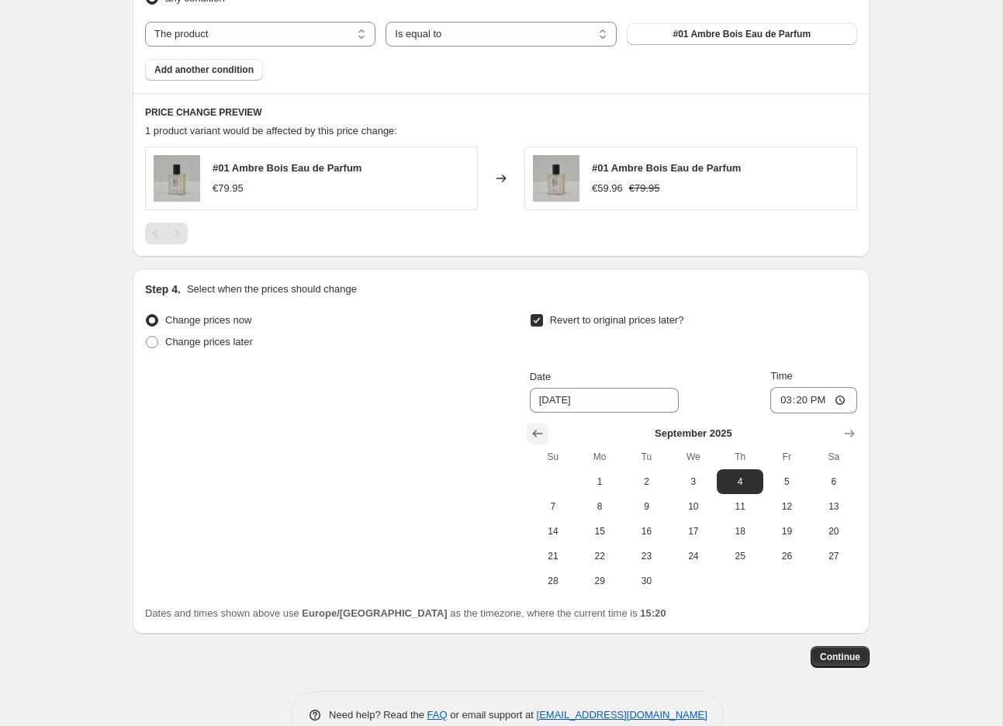
click at [541, 436] on icon "Show previous month, August 2025" at bounding box center [538, 434] width 16 height 16
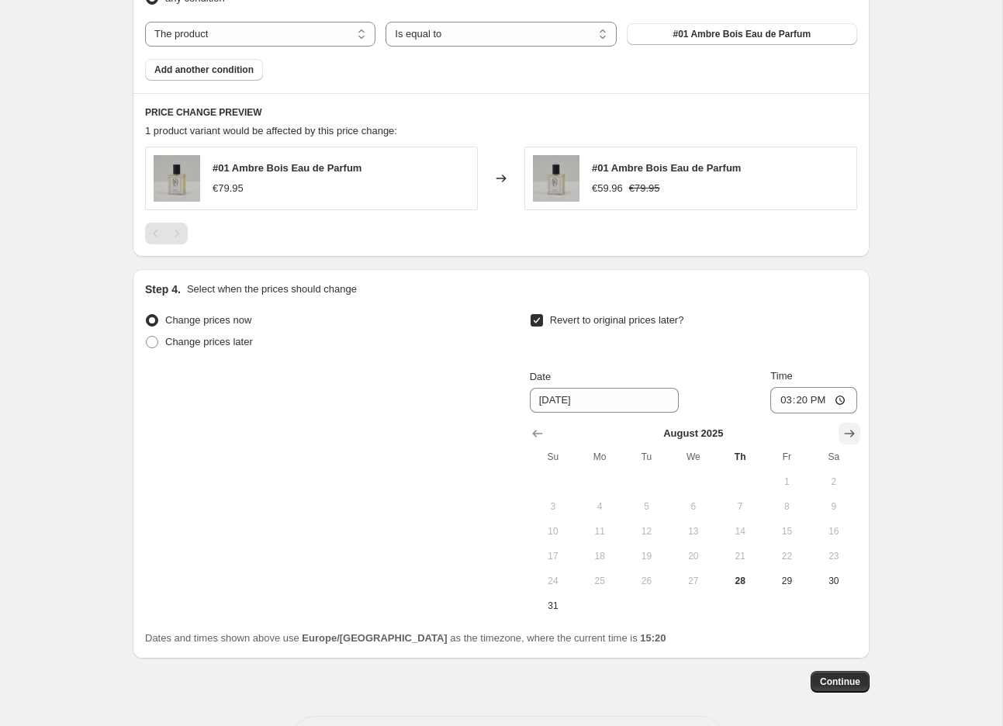
click at [855, 437] on icon "Show next month, September 2025" at bounding box center [849, 434] width 16 height 16
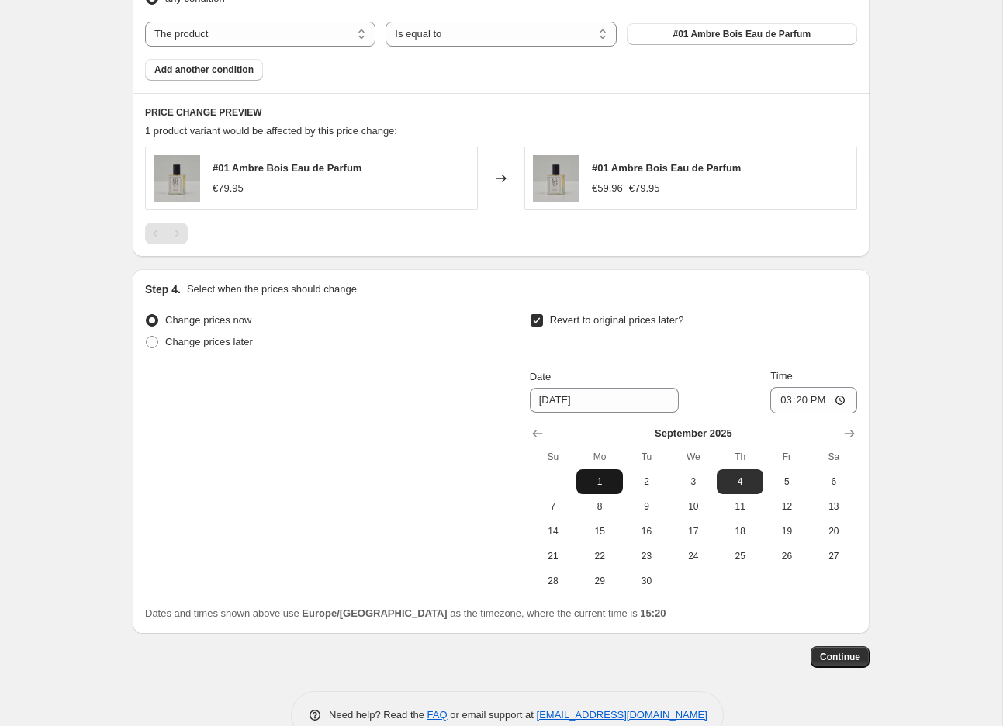
click at [598, 482] on span "1" at bounding box center [599, 481] width 34 height 12
type input "9/1/2025"
click at [813, 406] on input "15:20" at bounding box center [813, 400] width 87 height 26
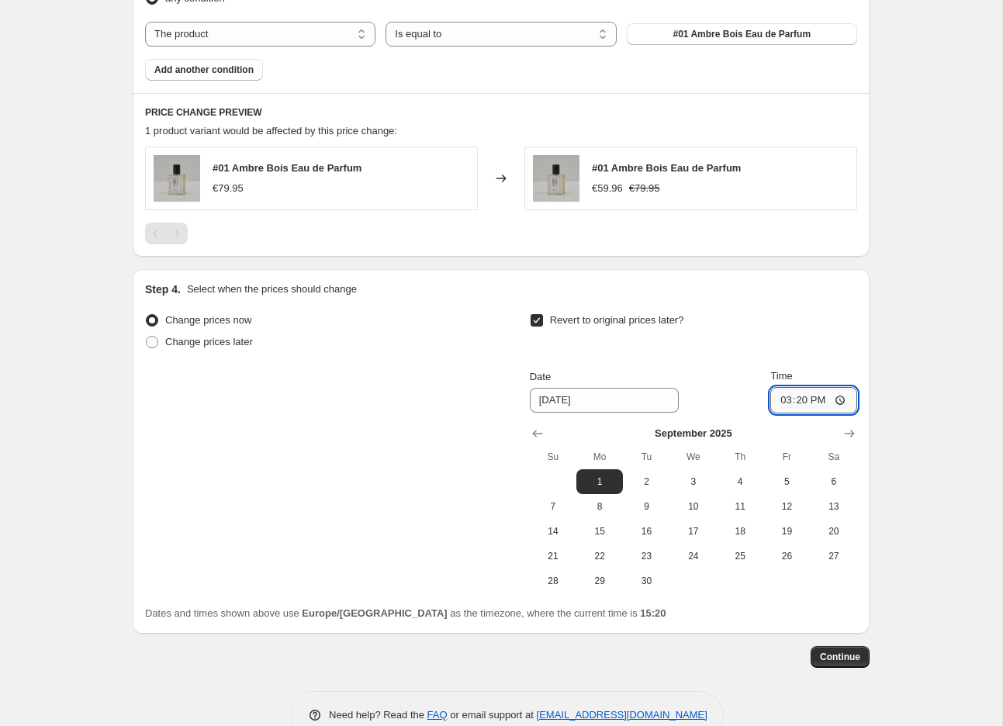
click at [806, 402] on input "15:20" at bounding box center [813, 400] width 87 height 26
click at [802, 402] on input "15:20" at bounding box center [813, 400] width 87 height 26
type input "00:00"
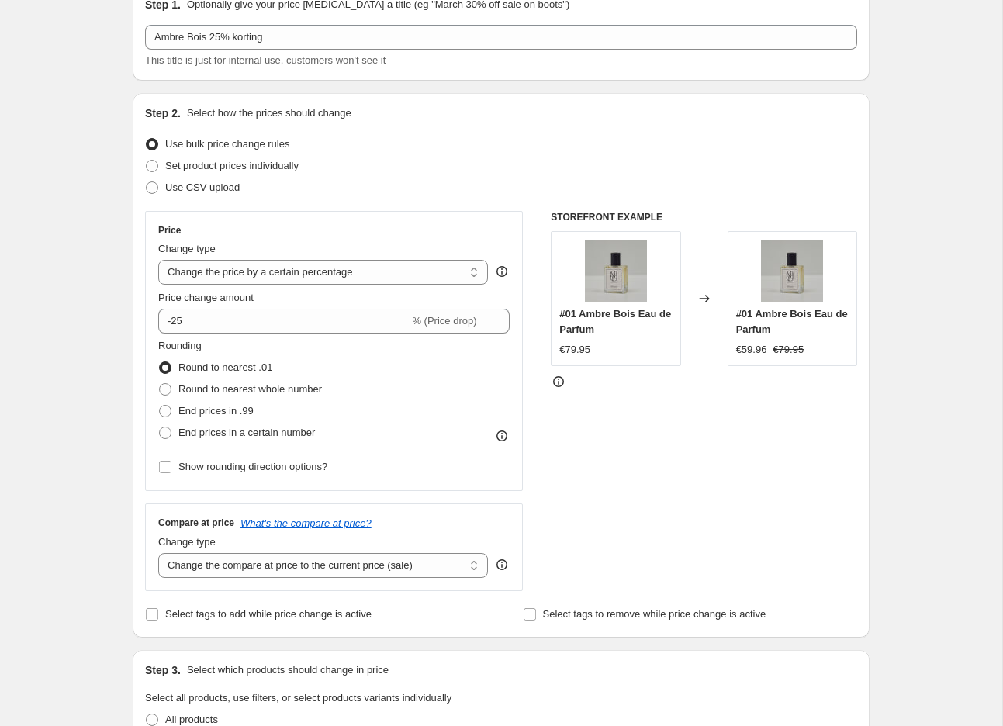
scroll to position [0, 0]
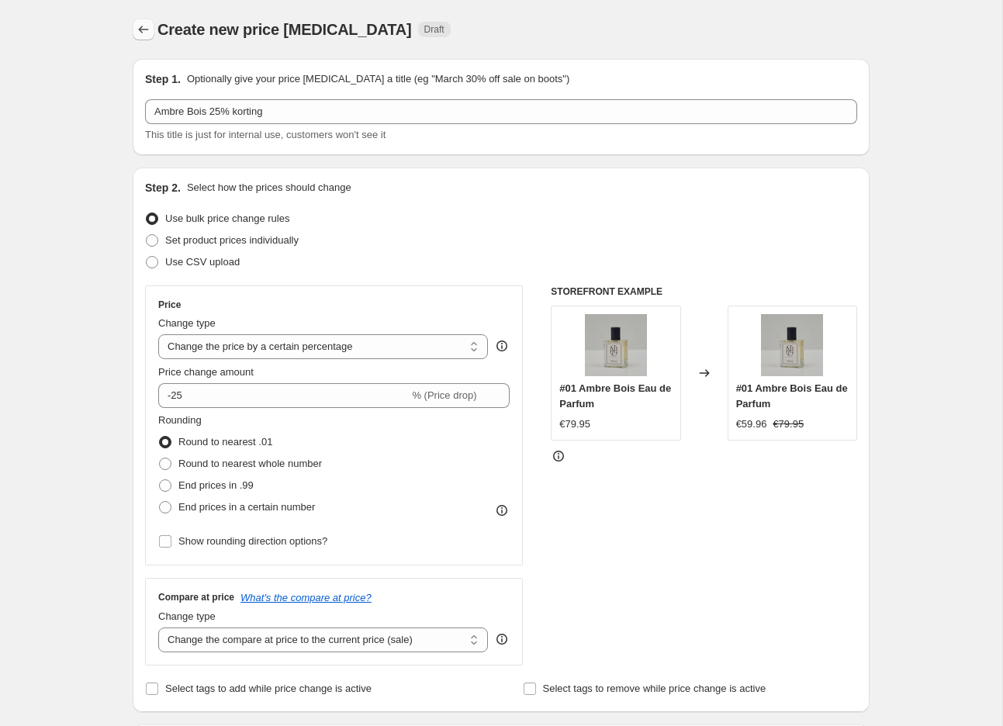
click at [144, 26] on icon "Price change jobs" at bounding box center [144, 30] width 16 height 16
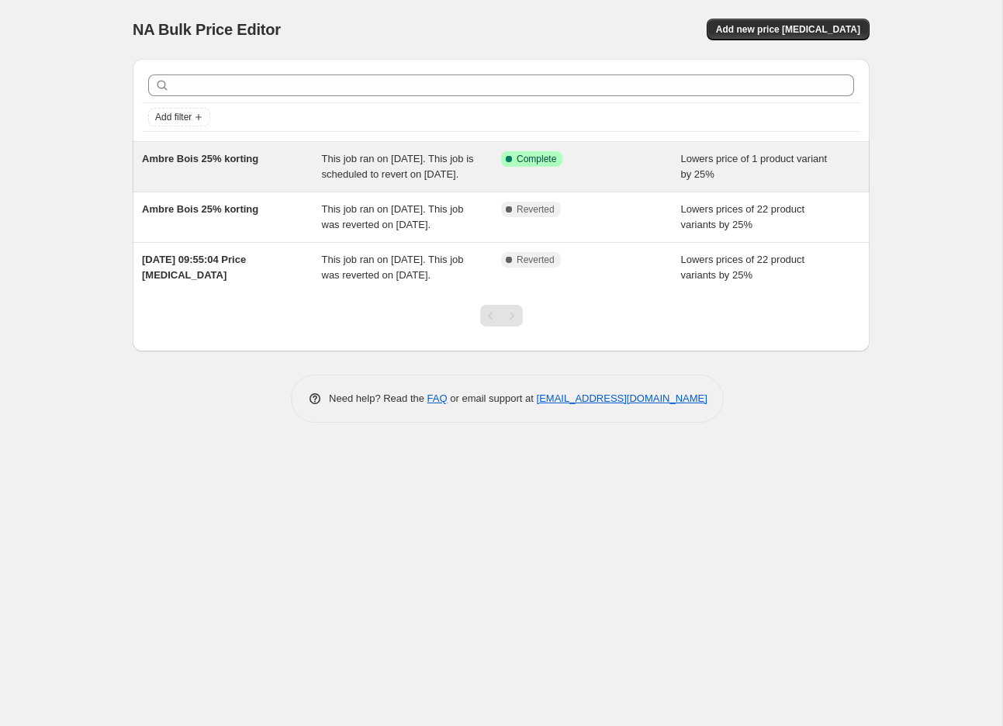
click at [308, 181] on div "Ambre Bois 25% korting" at bounding box center [232, 166] width 180 height 31
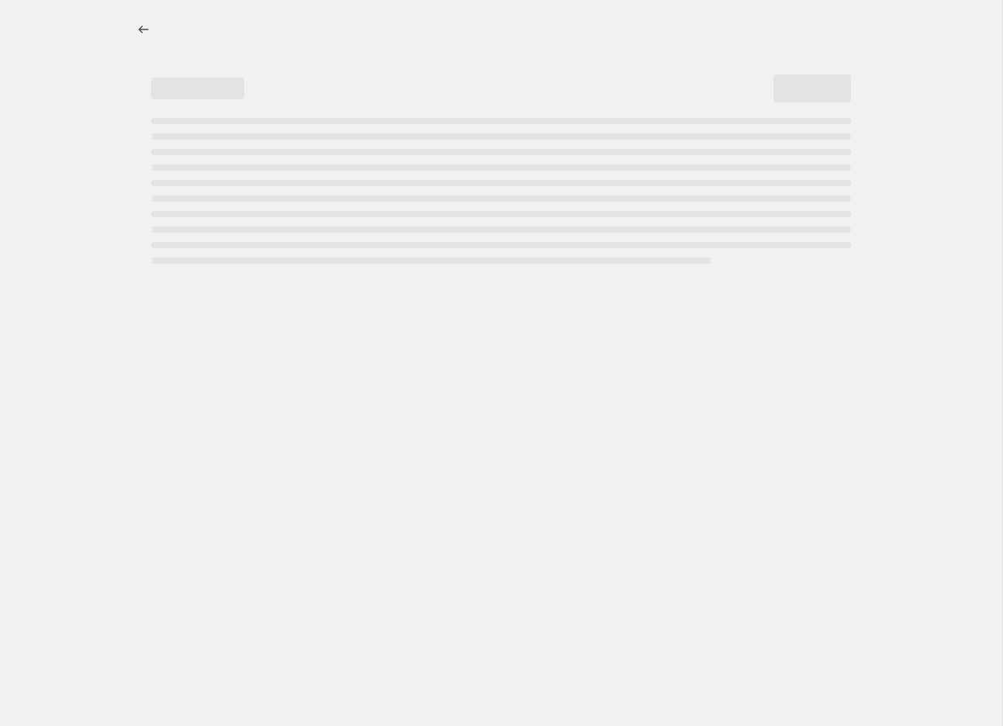
select select "percentage"
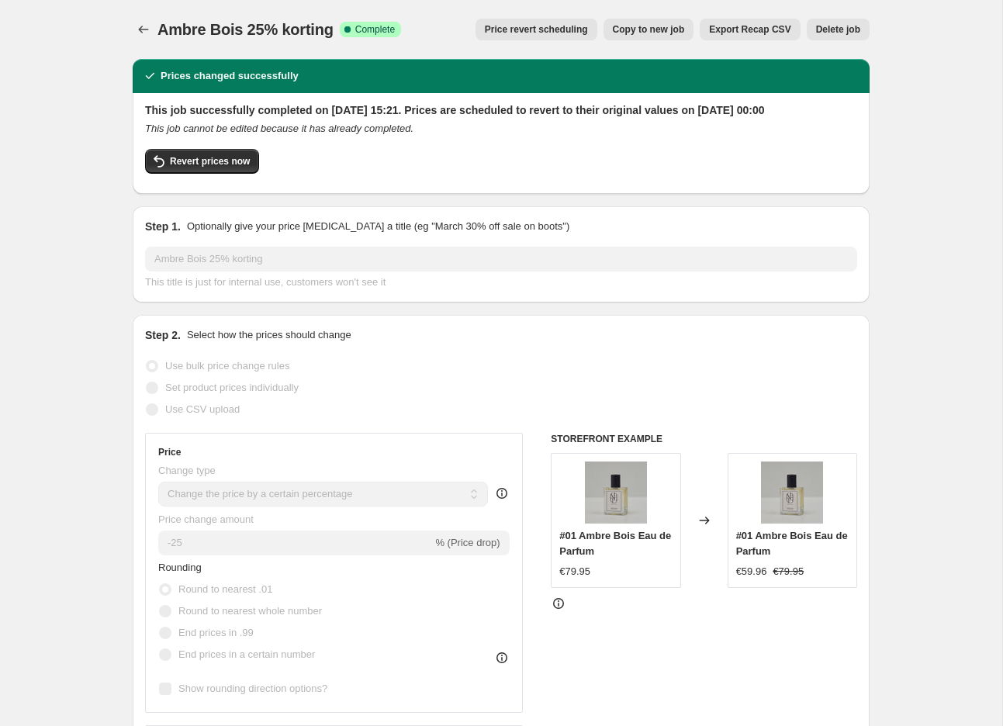
click at [661, 33] on span "Copy to new job" at bounding box center [649, 29] width 72 height 12
select select "percentage"
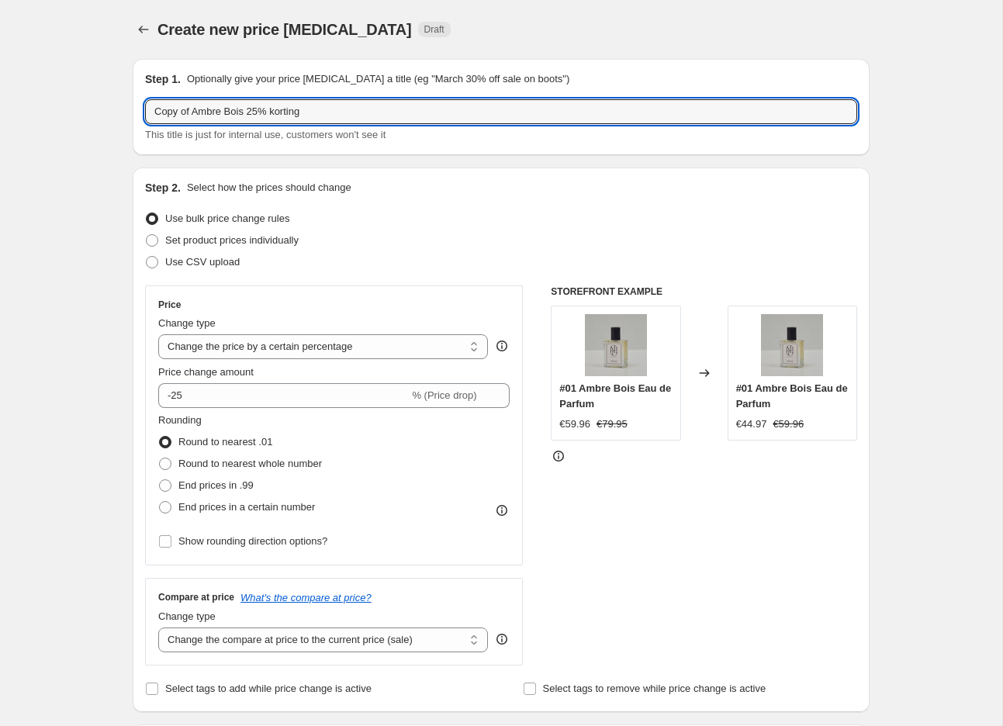
drag, startPoint x: 195, startPoint y: 112, endPoint x: 120, endPoint y: 107, distance: 75.4
click at [122, 108] on div "Step 1. Optionally give your price change job a title (eg "March 30% off sale o…" at bounding box center [494, 696] width 749 height 1298
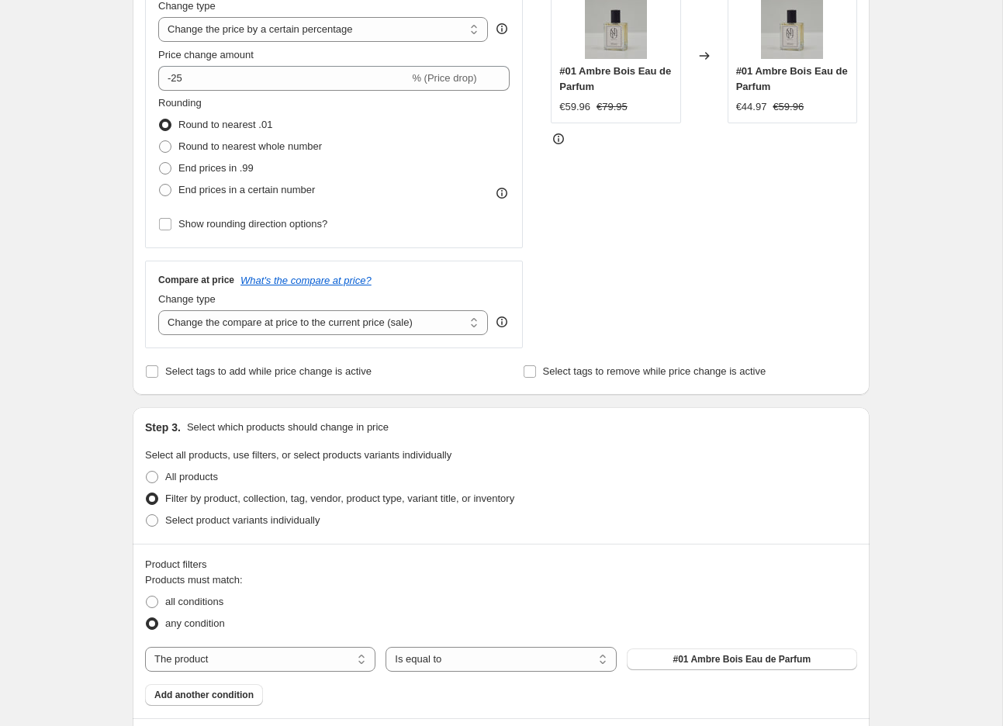
scroll to position [713, 0]
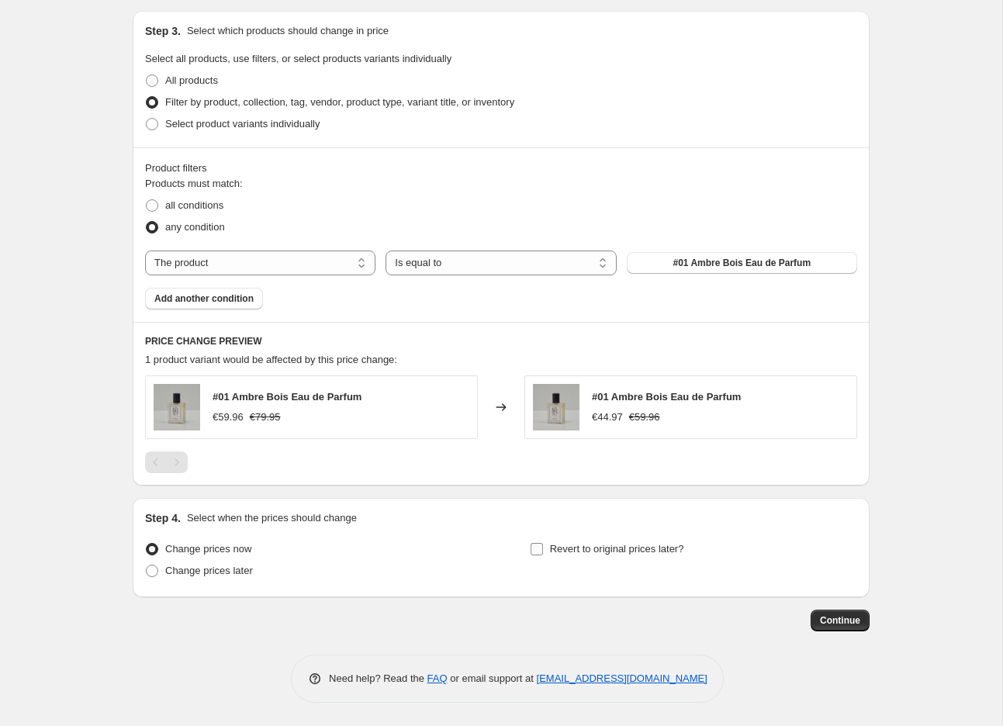
type input "Ambre Bois 25% korting"
click at [544, 554] on label "Revert to original prices later?" at bounding box center [607, 549] width 154 height 22
click at [543, 554] on input "Revert to original prices later?" at bounding box center [536, 549] width 12 height 12
checkbox input "true"
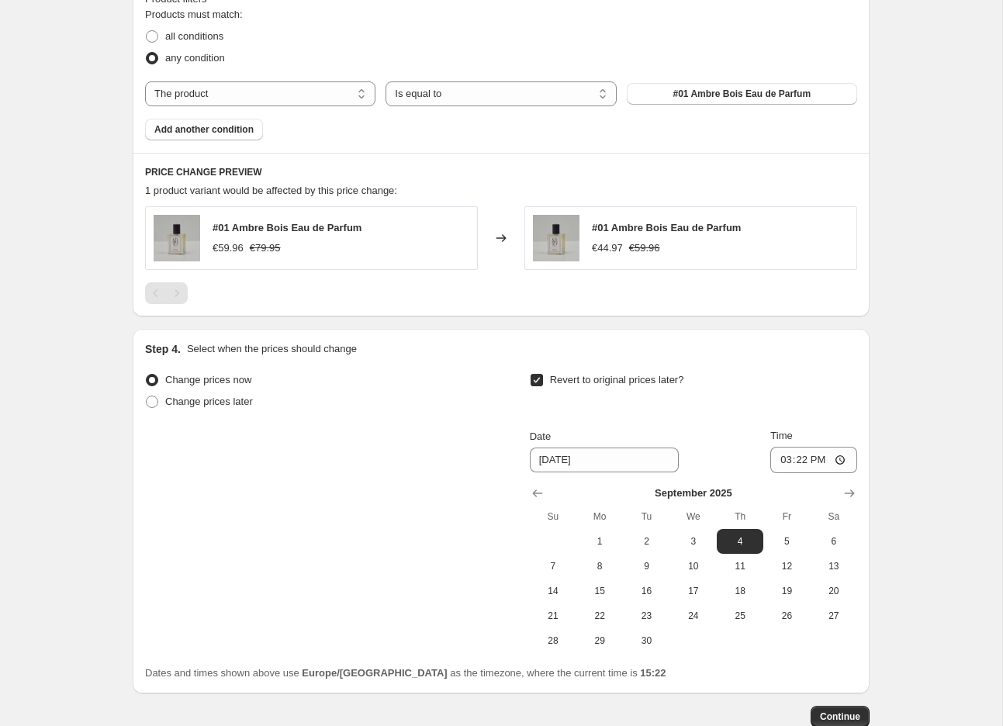
scroll to position [903, 0]
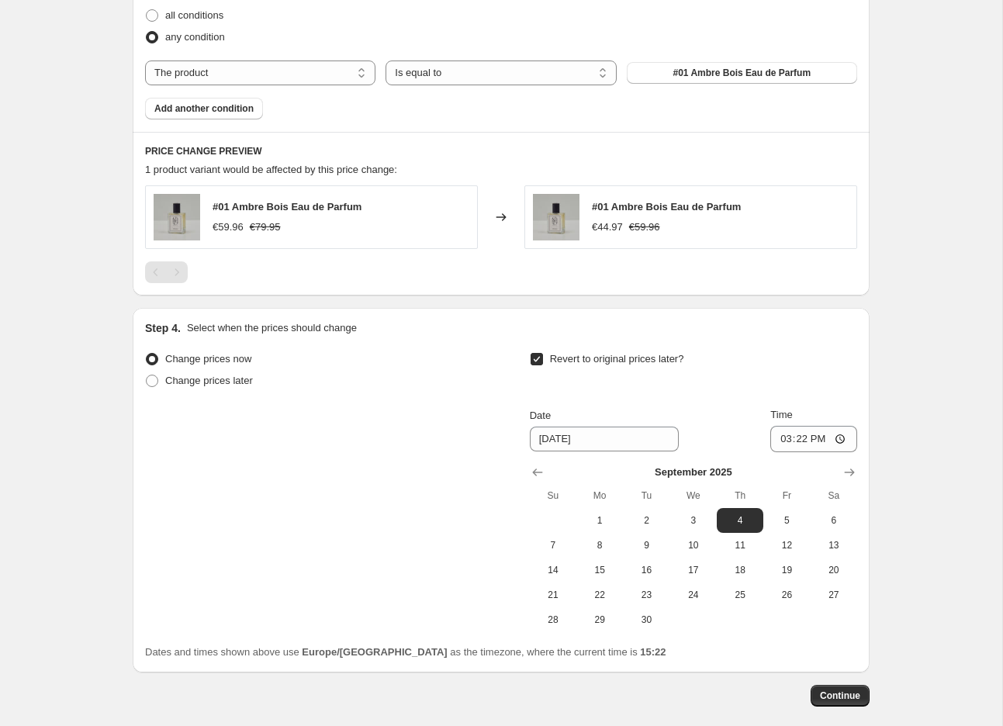
click at [518, 466] on div "September 2025 Su Mo Tu We Th Fr Sa 1 2 3 4 5 6 7 8 9 10 11 12 13 14 15 16 17 1…" at bounding box center [687, 542] width 340 height 180
click at [530, 472] on icon "Show previous month, August 2025" at bounding box center [538, 472] width 16 height 16
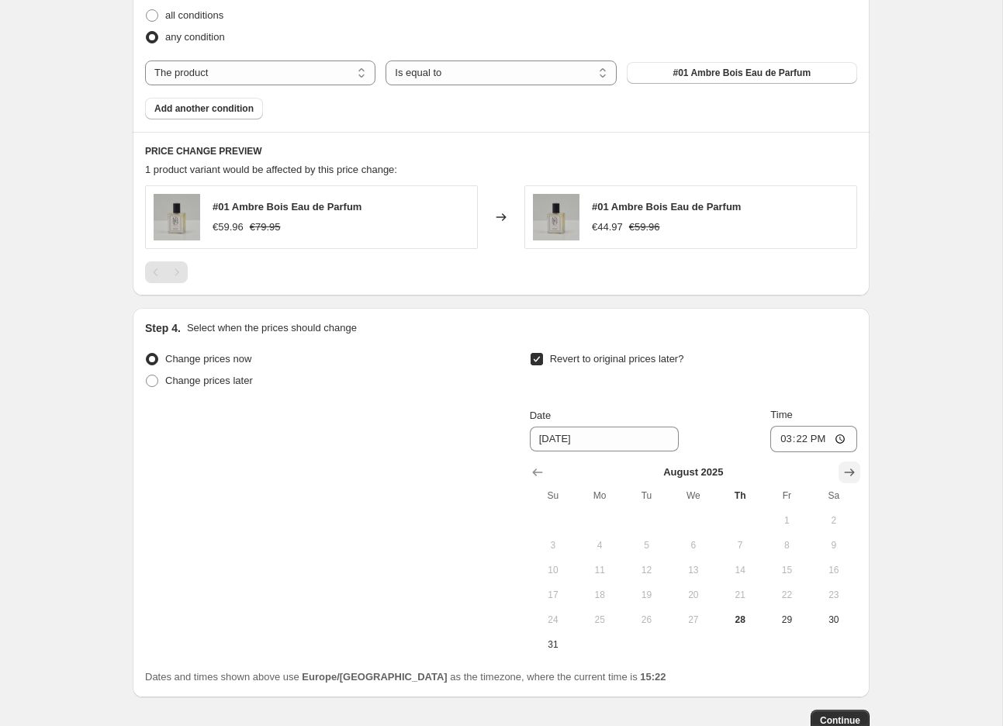
click at [844, 478] on icon "Show next month, September 2025" at bounding box center [849, 472] width 16 height 16
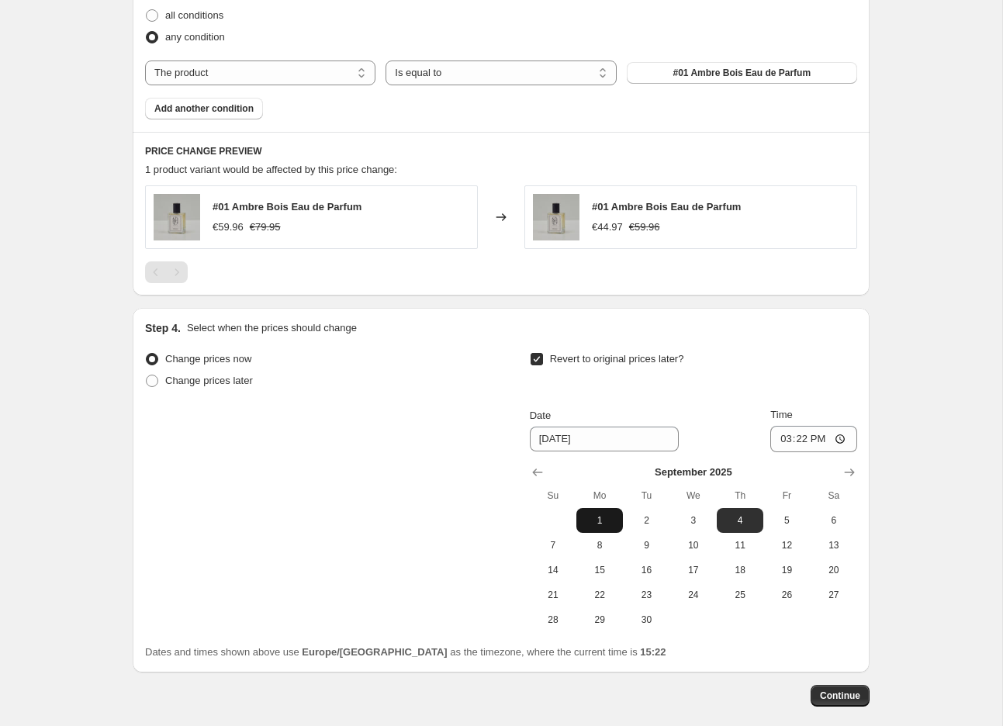
click at [586, 519] on span "1" at bounding box center [599, 520] width 34 height 12
click at [598, 541] on span "8" at bounding box center [599, 545] width 34 height 12
click at [605, 520] on span "1" at bounding box center [599, 520] width 34 height 12
type input "9/1/2025"
click at [813, 433] on input "15:22" at bounding box center [813, 439] width 87 height 26
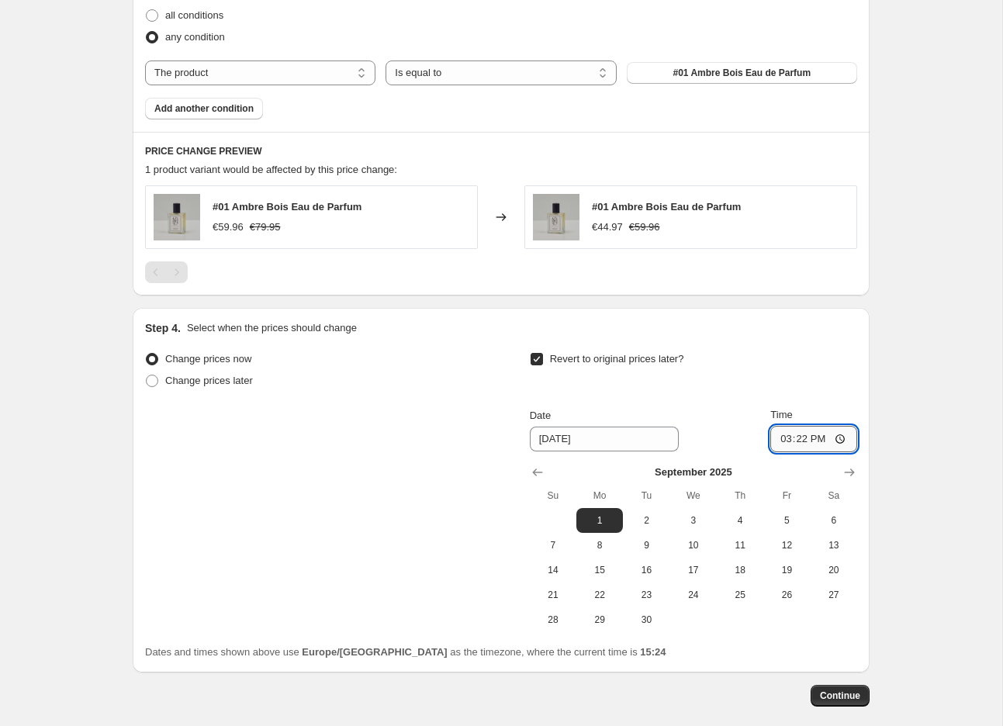
click at [803, 438] on input "15:22" at bounding box center [813, 439] width 87 height 26
click at [802, 438] on input "15:00" at bounding box center [813, 439] width 87 height 26
type input "00:00"
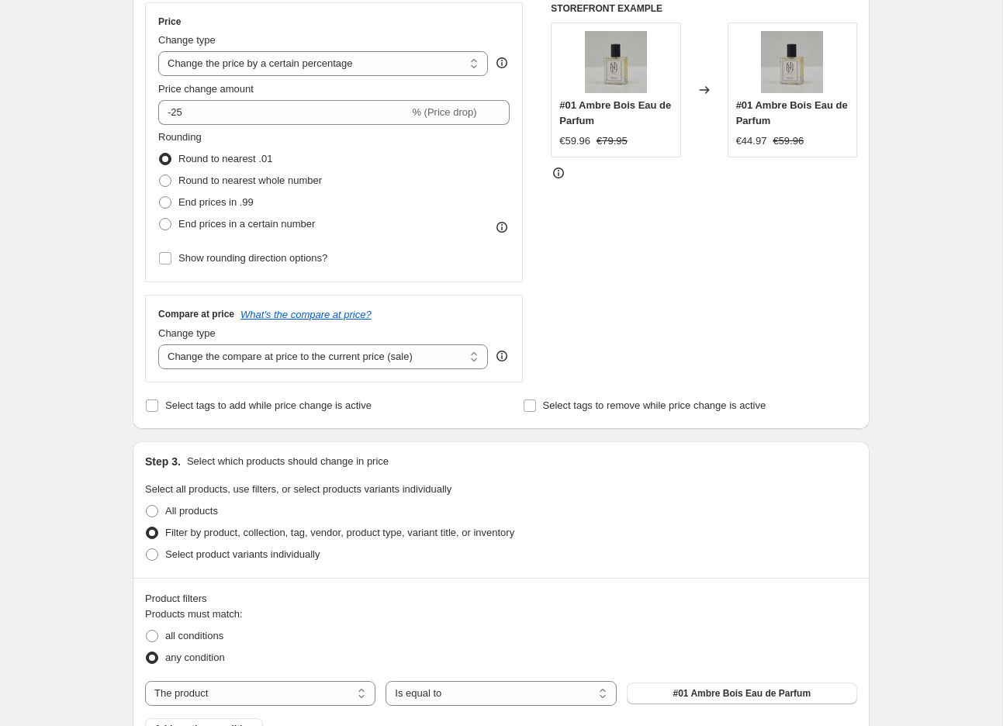
scroll to position [979, 0]
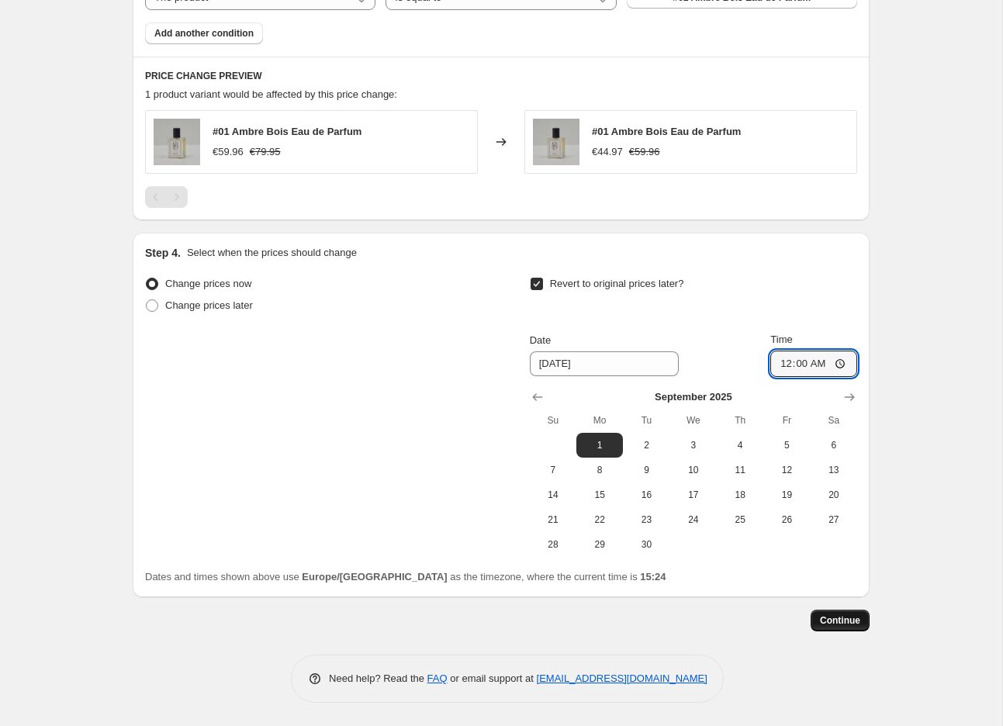
click at [845, 618] on span "Continue" at bounding box center [840, 620] width 40 height 12
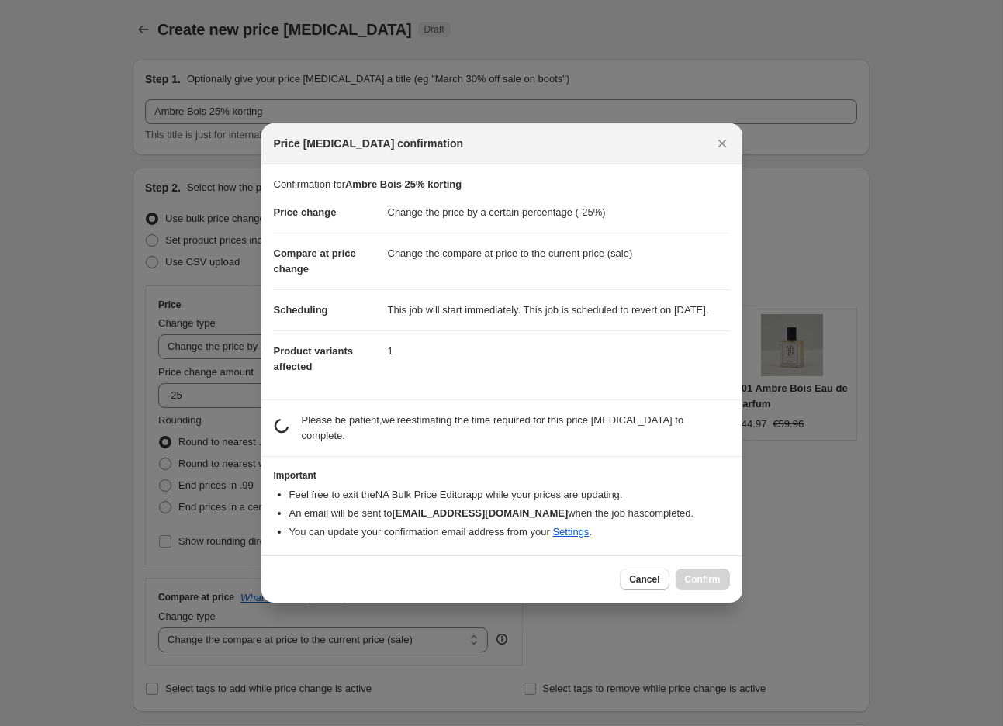
scroll to position [0, 0]
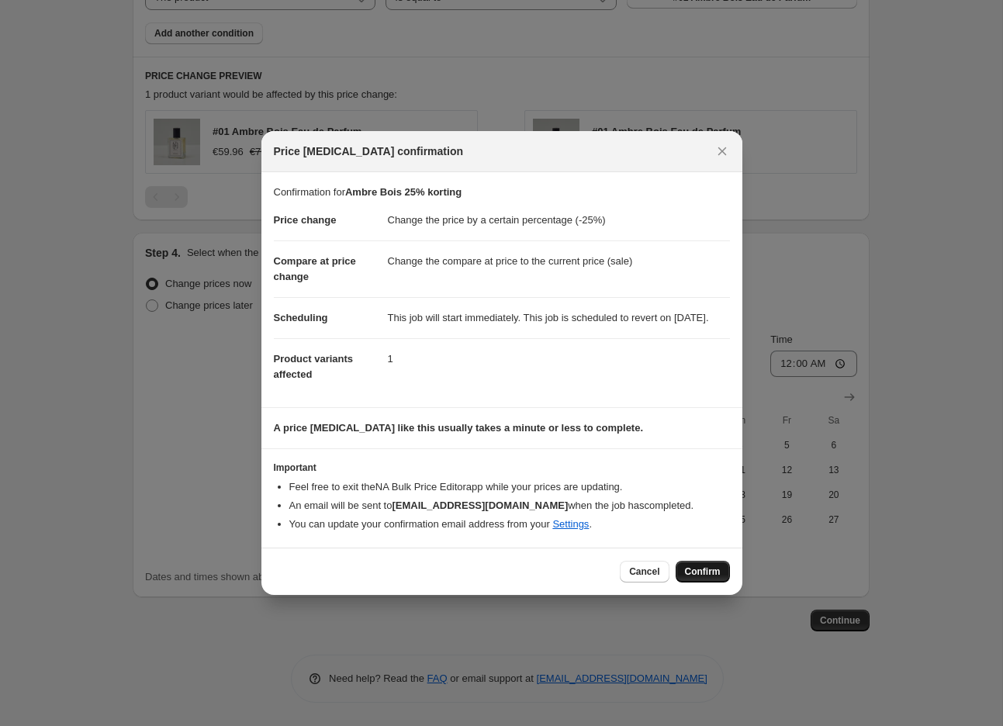
click at [708, 578] on span "Confirm" at bounding box center [703, 571] width 36 height 12
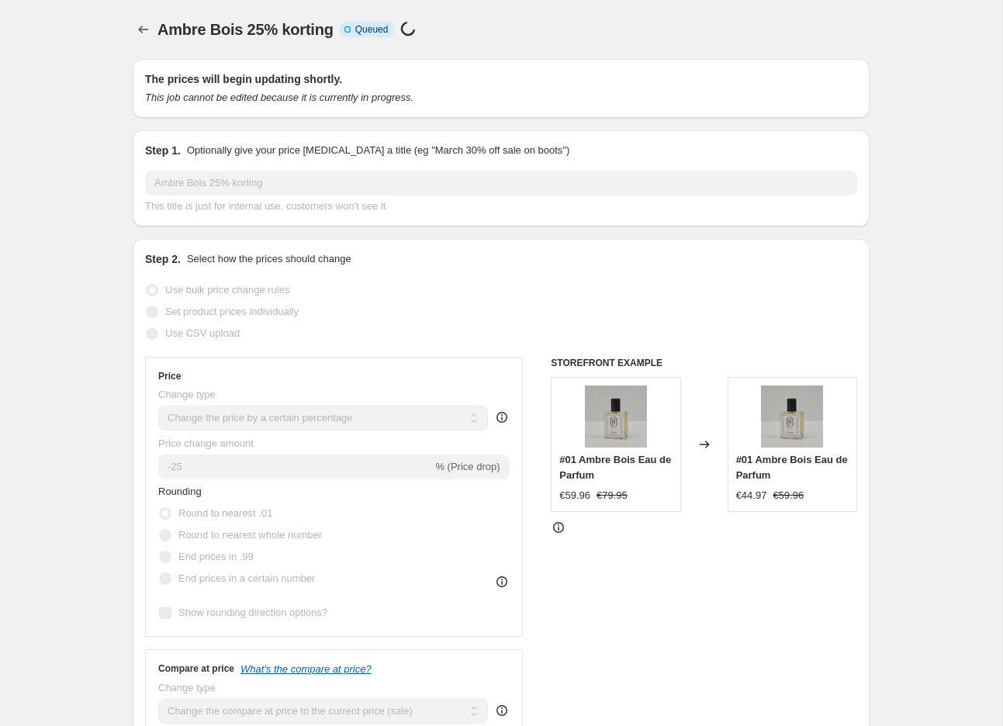
drag, startPoint x: 102, startPoint y: 117, endPoint x: 129, endPoint y: 36, distance: 86.1
click at [138, 26] on icon "Price change jobs" at bounding box center [144, 30] width 16 height 16
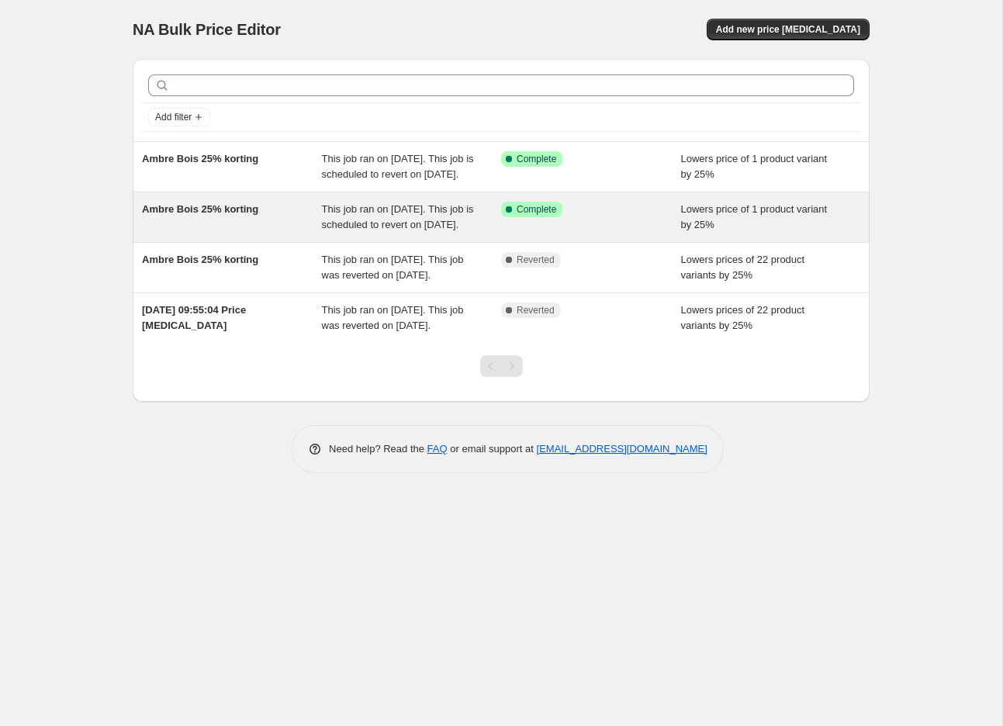
click at [289, 233] on div "Ambre Bois 25% korting" at bounding box center [232, 217] width 180 height 31
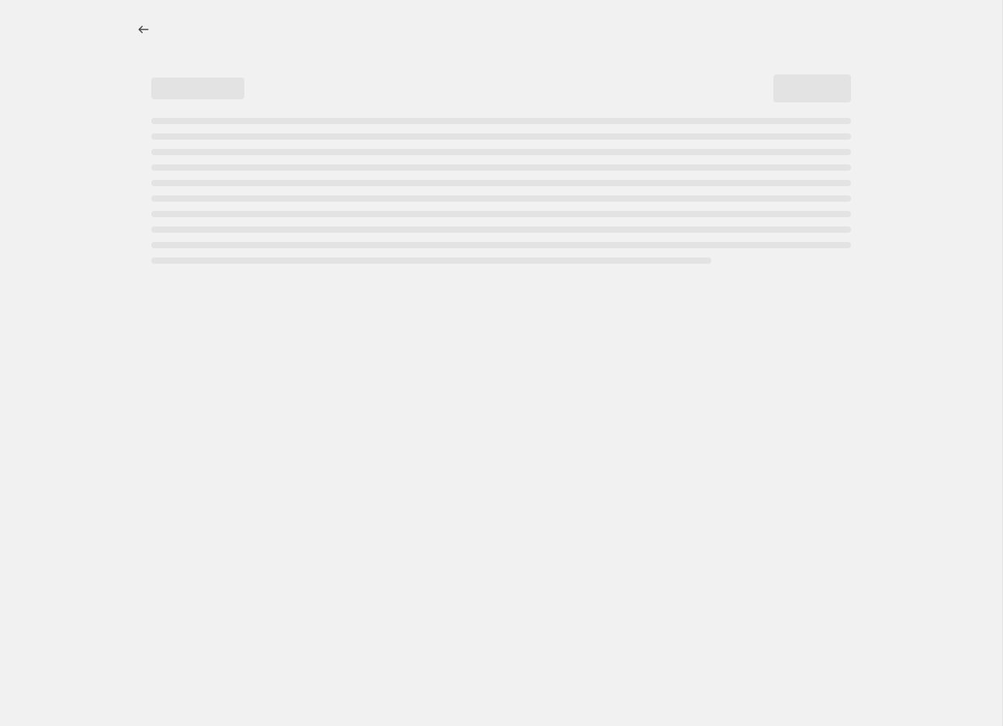
select select "percentage"
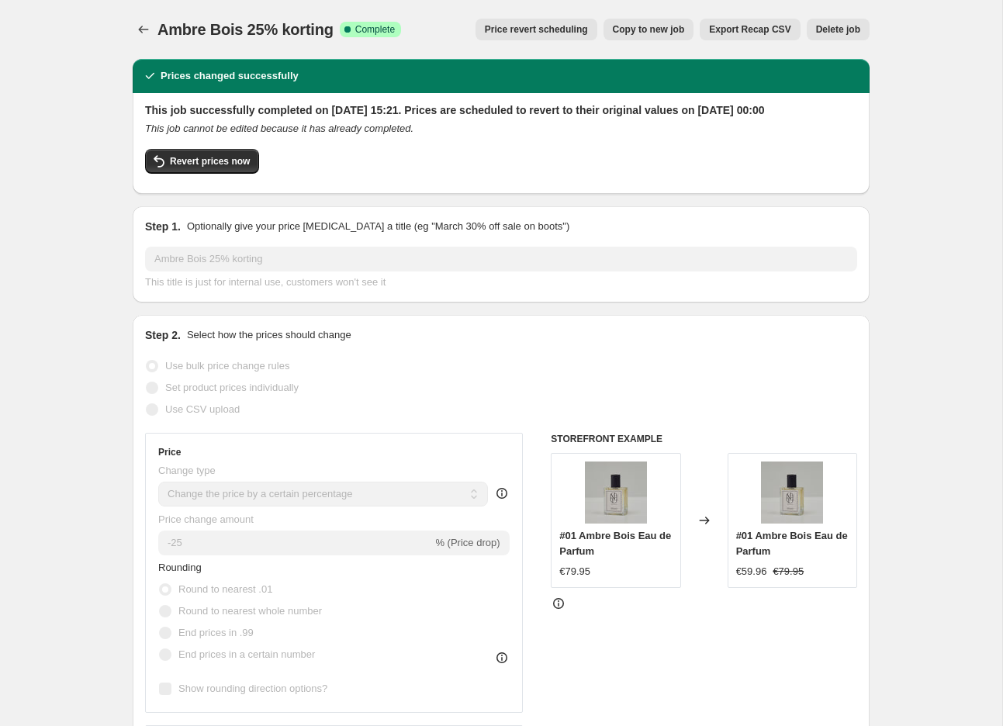
click at [856, 16] on div "Ambre Bois 25% korting. This page is ready Ambre Bois 25% korting Success Compl…" at bounding box center [501, 29] width 737 height 59
click at [854, 29] on span "Delete job" at bounding box center [838, 29] width 44 height 12
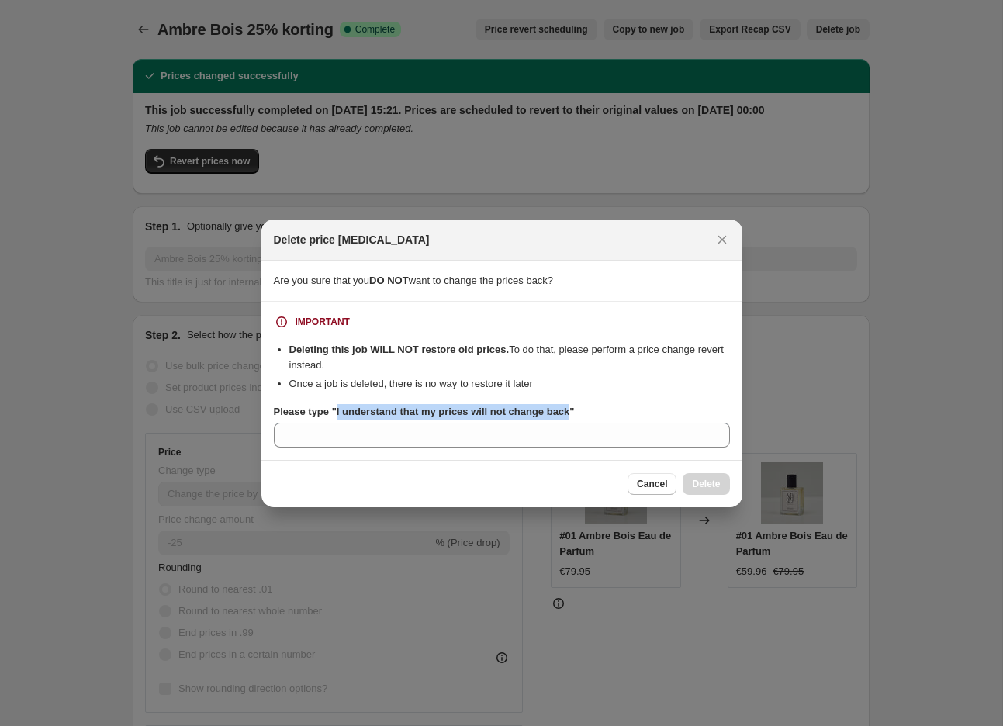
drag, startPoint x: 339, startPoint y: 413, endPoint x: 575, endPoint y: 413, distance: 235.7
click at [575, 413] on b "Please type "I understand that my prices will not change back"" at bounding box center [424, 412] width 301 height 12
copy b "I understand that my prices will not change back"
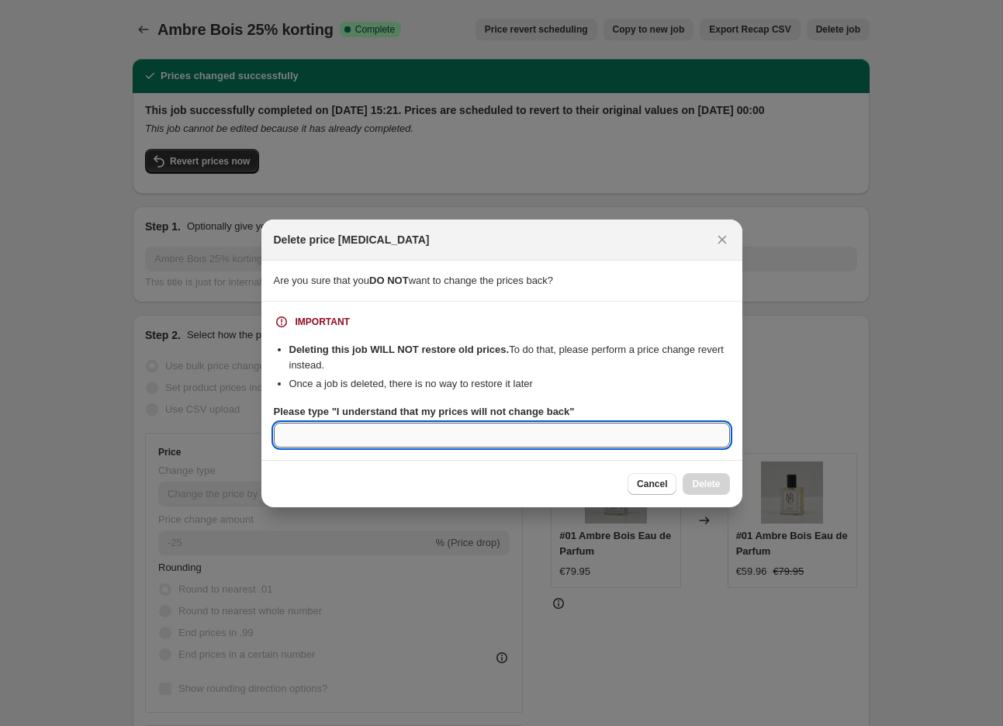
click at [375, 439] on input "Please type "I understand that my prices will not change back"" at bounding box center [502, 435] width 456 height 25
paste input "I understand that my prices will not change back"
type input "I understand that my prices will not change back"
click at [709, 486] on span "Delete" at bounding box center [706, 484] width 28 height 12
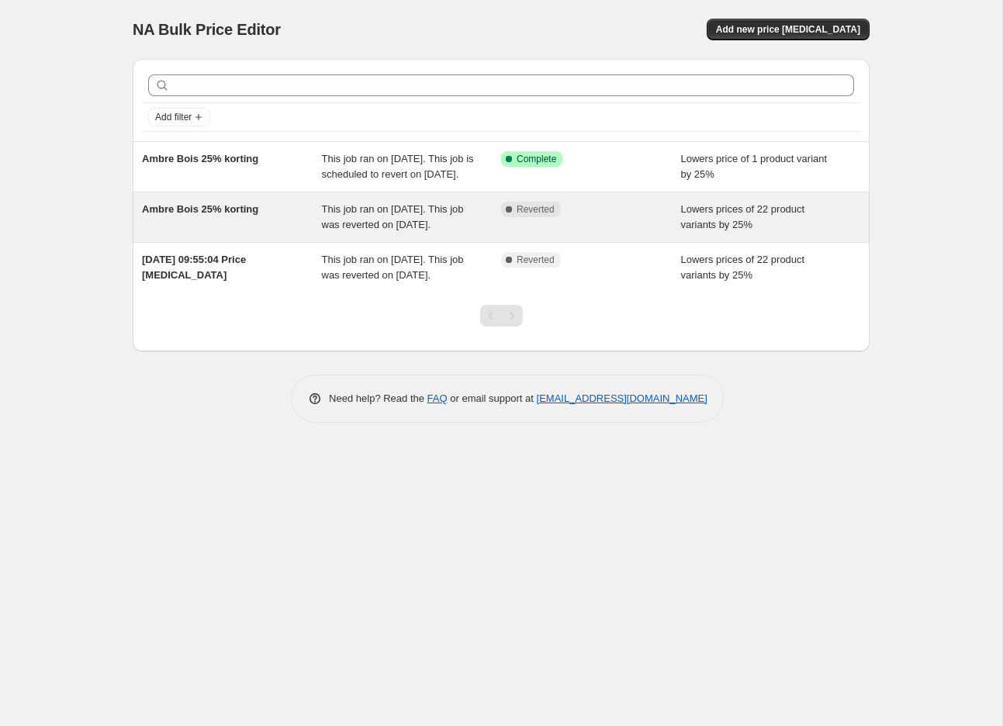
click at [345, 242] on div "Ambre Bois 25% korting This job ran on 28 August 2025. This job was reverted on…" at bounding box center [501, 217] width 737 height 50
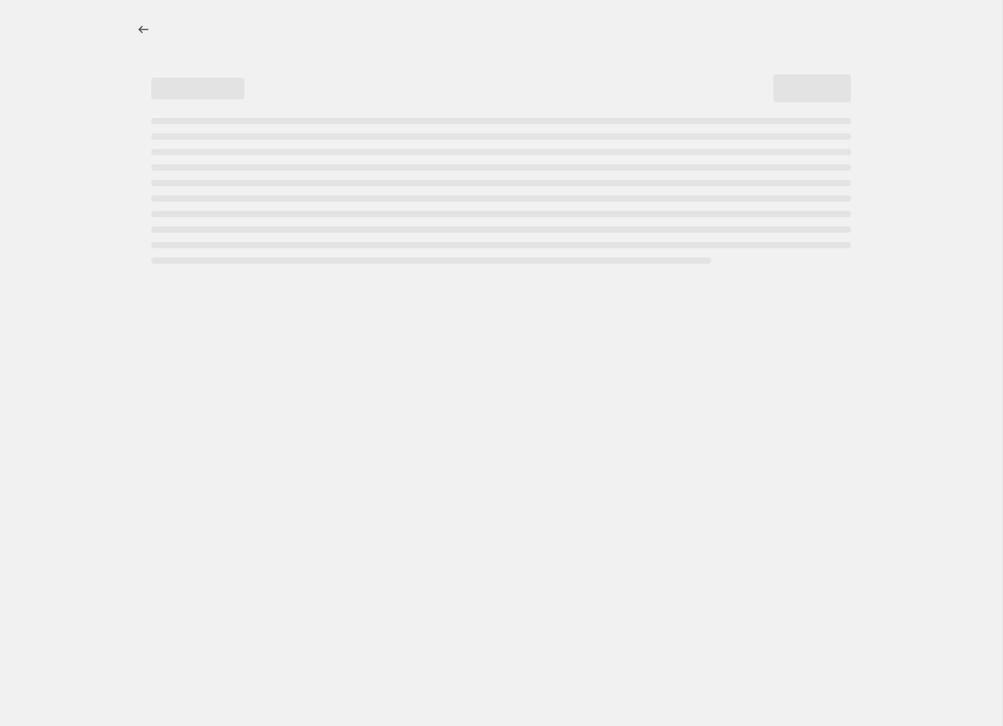
select select "percentage"
select select "collection"
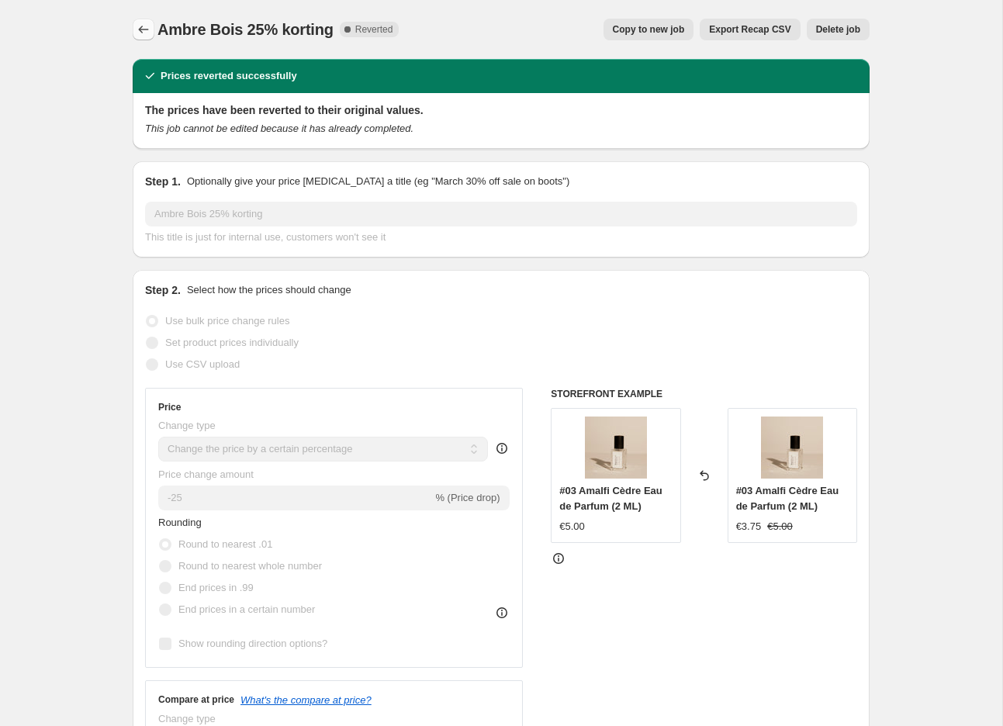
click at [143, 36] on icon "Price change jobs" at bounding box center [144, 30] width 16 height 16
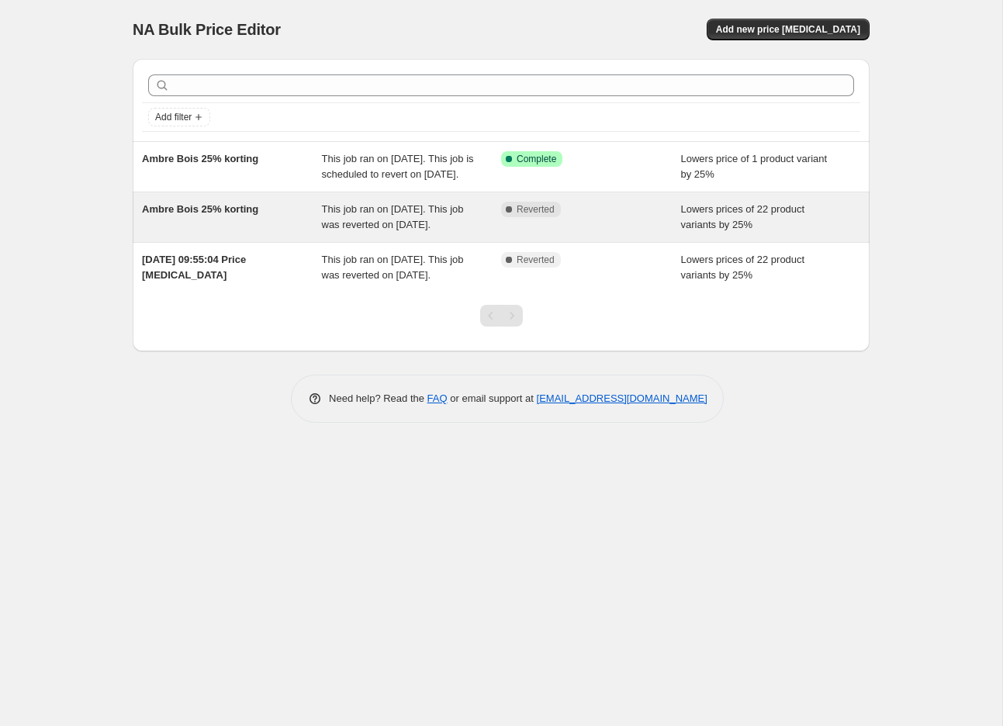
click at [332, 230] on span "This job ran on 28 August 2025. This job was reverted on 28 August 2025." at bounding box center [393, 216] width 142 height 27
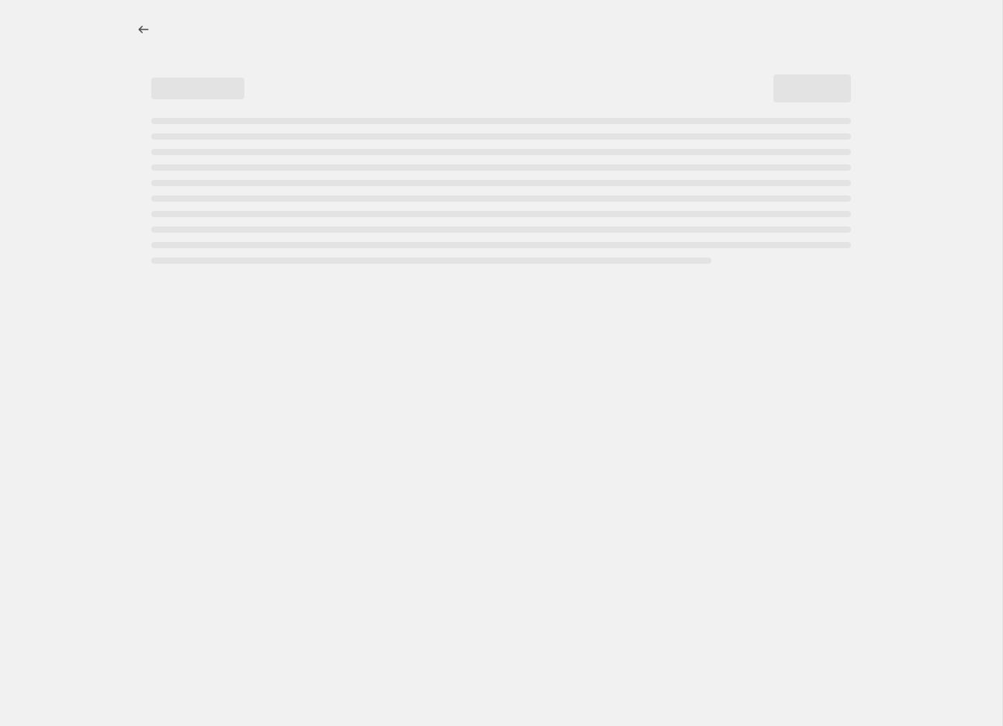
select select "percentage"
select select "collection"
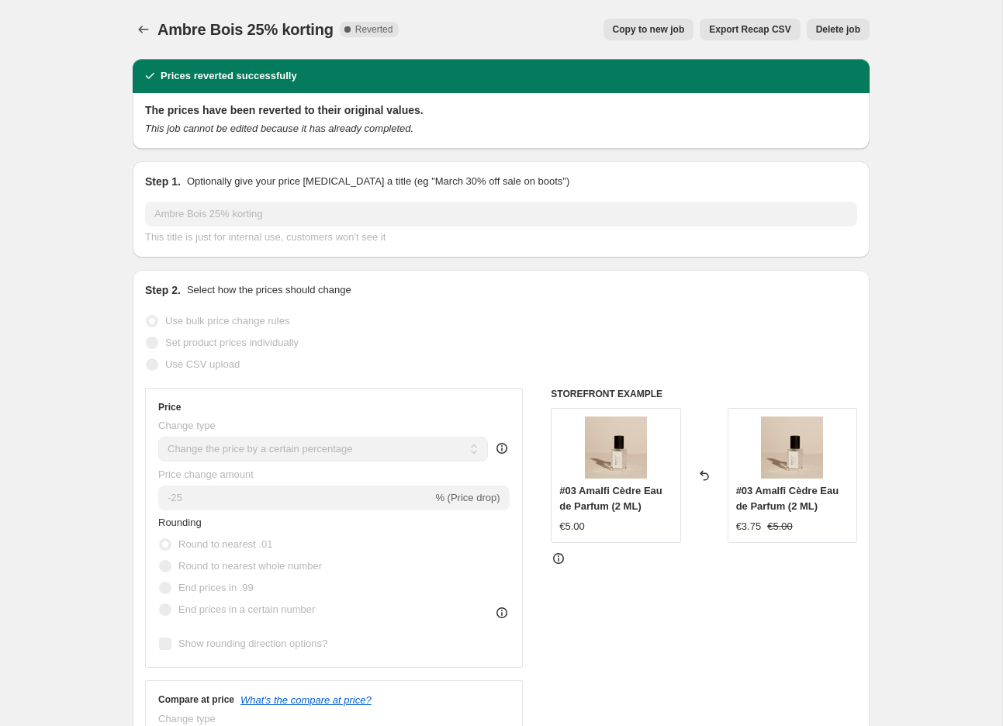
click at [838, 26] on span "Delete job" at bounding box center [838, 29] width 44 height 12
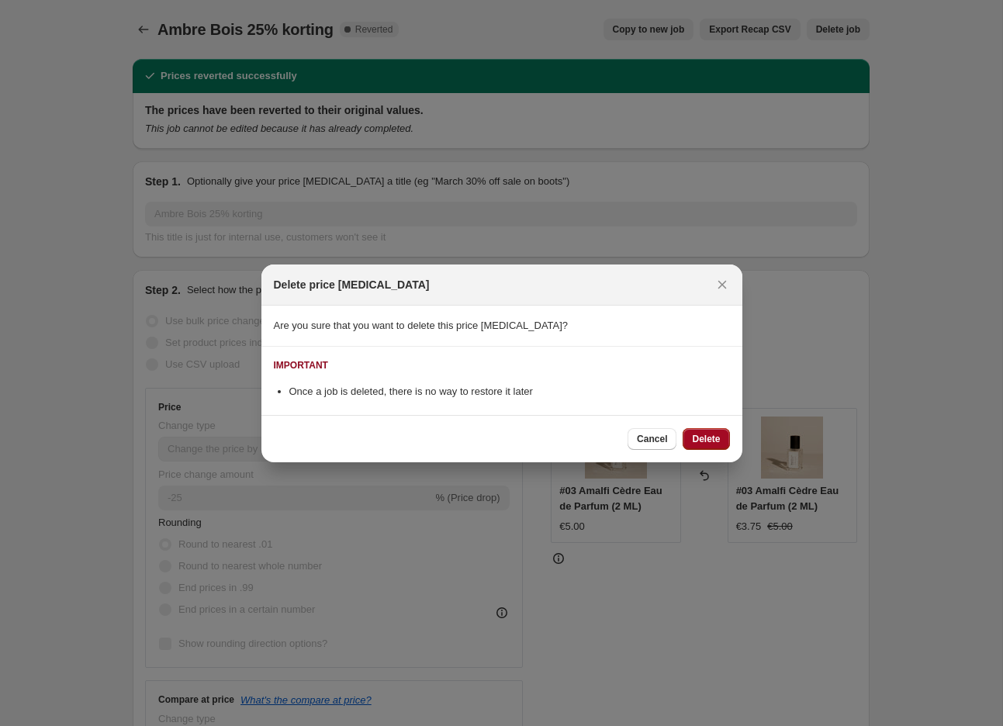
click at [703, 439] on span "Delete" at bounding box center [706, 439] width 28 height 12
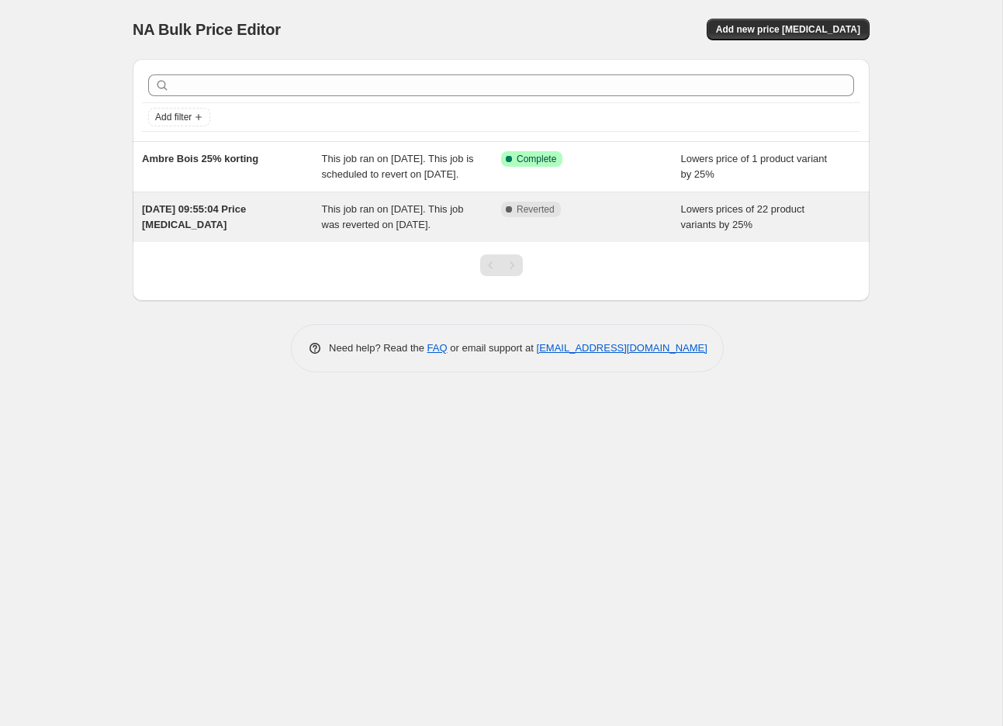
click at [326, 242] on div "28 Aug 2025, 09:55:04 Price change job This job ran on 28 August 2025. This job…" at bounding box center [501, 217] width 737 height 50
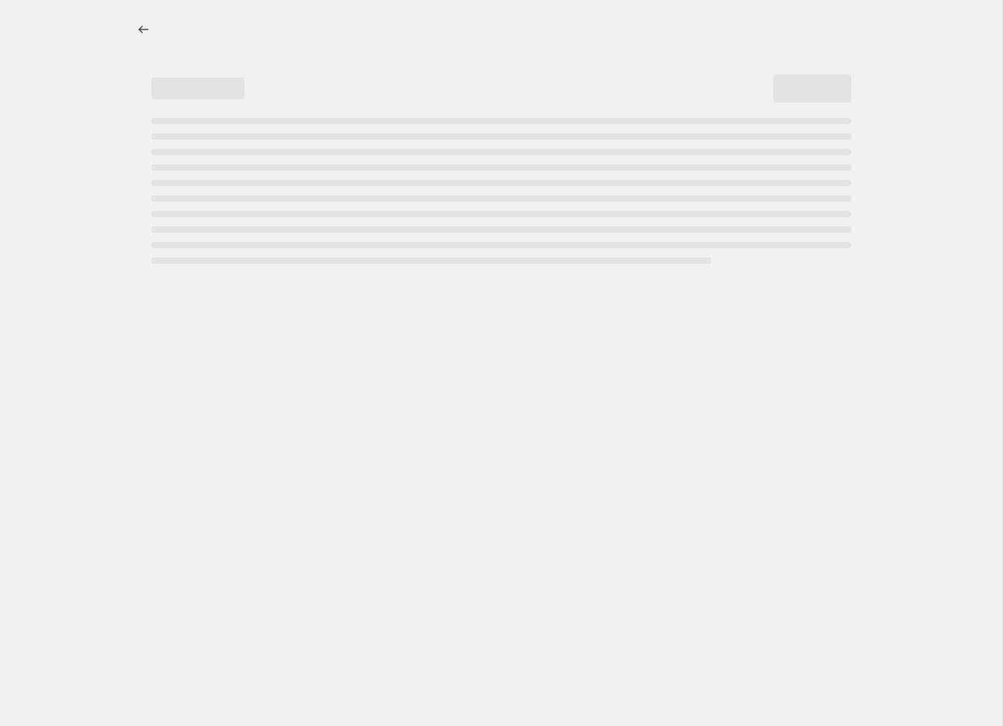
select select "percentage"
select select "collection"
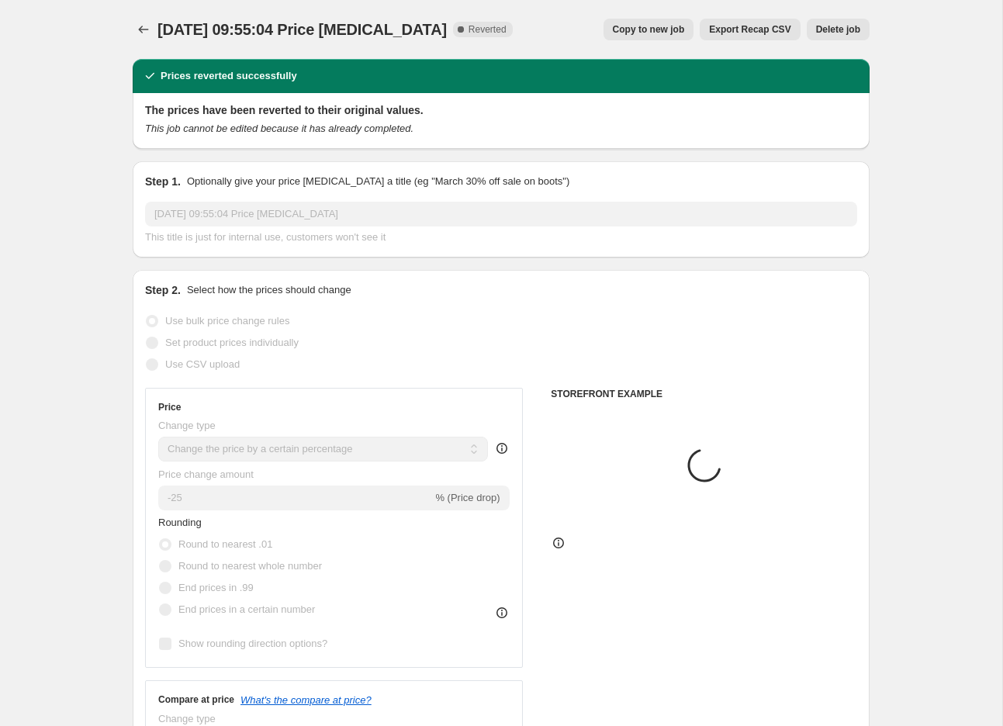
click at [842, 34] on span "Delete job" at bounding box center [838, 29] width 44 height 12
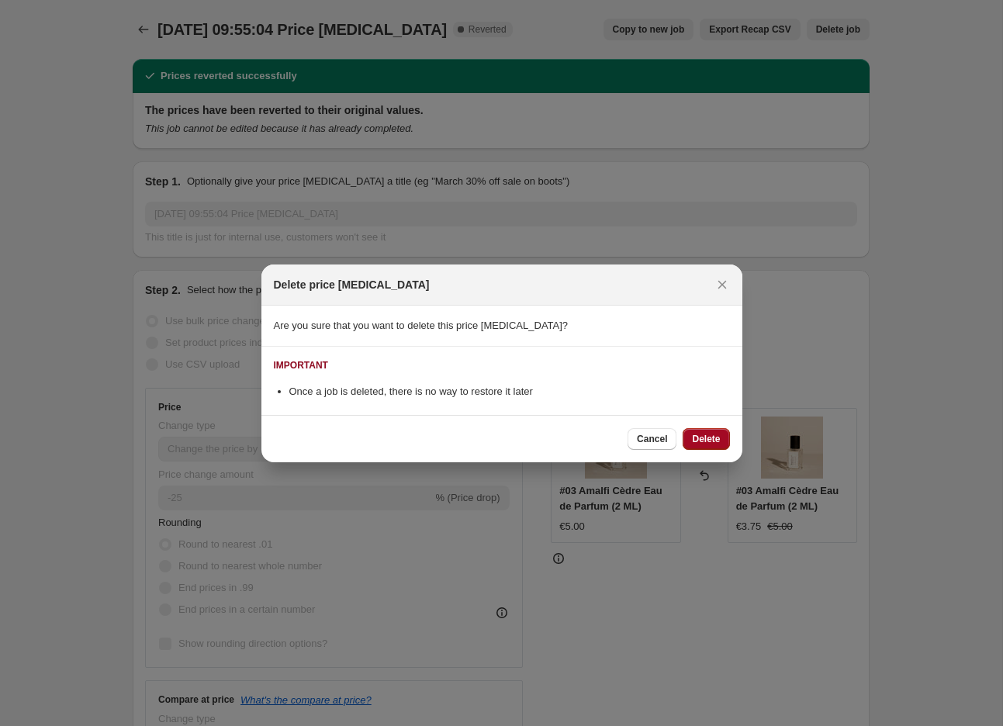
click at [706, 437] on span "Delete" at bounding box center [706, 439] width 28 height 12
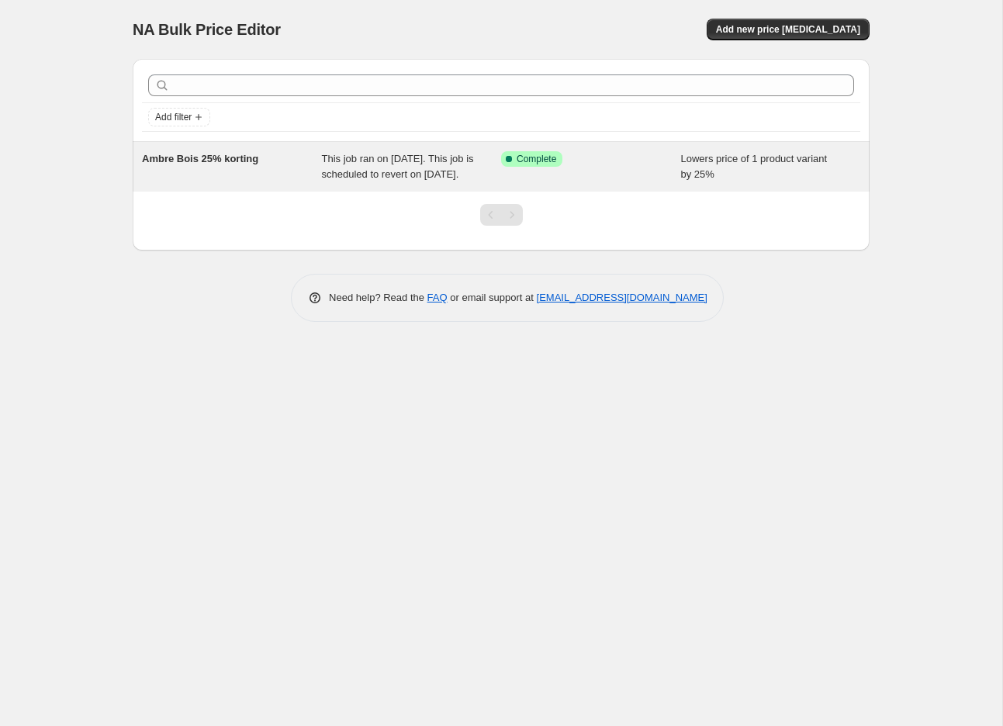
click at [304, 182] on div "Ambre Bois 25% korting" at bounding box center [232, 166] width 180 height 31
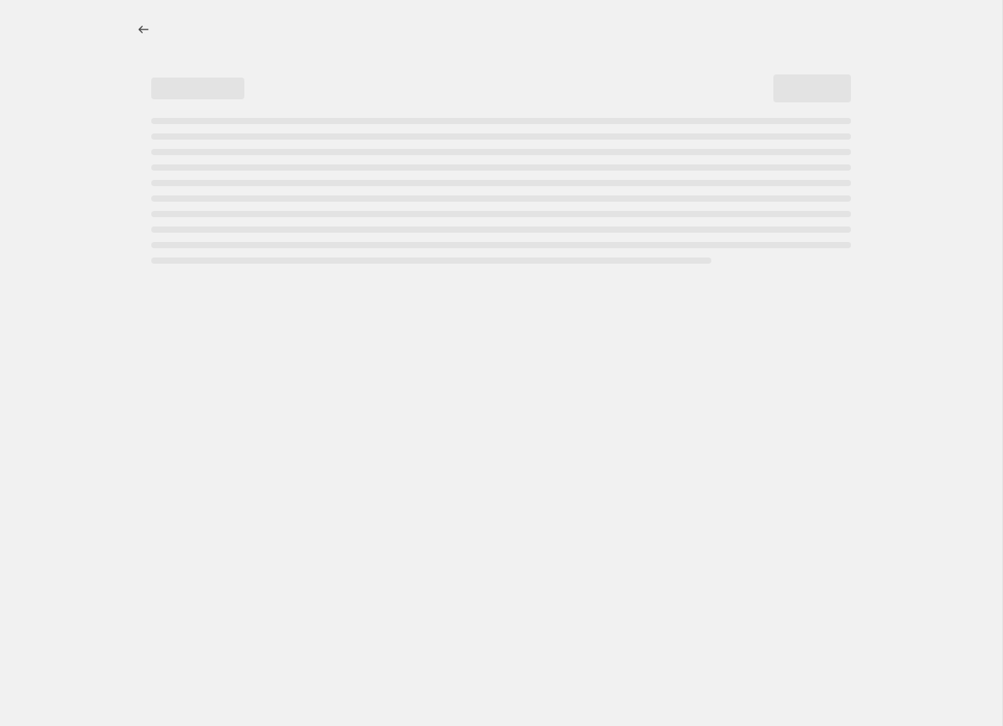
select select "percentage"
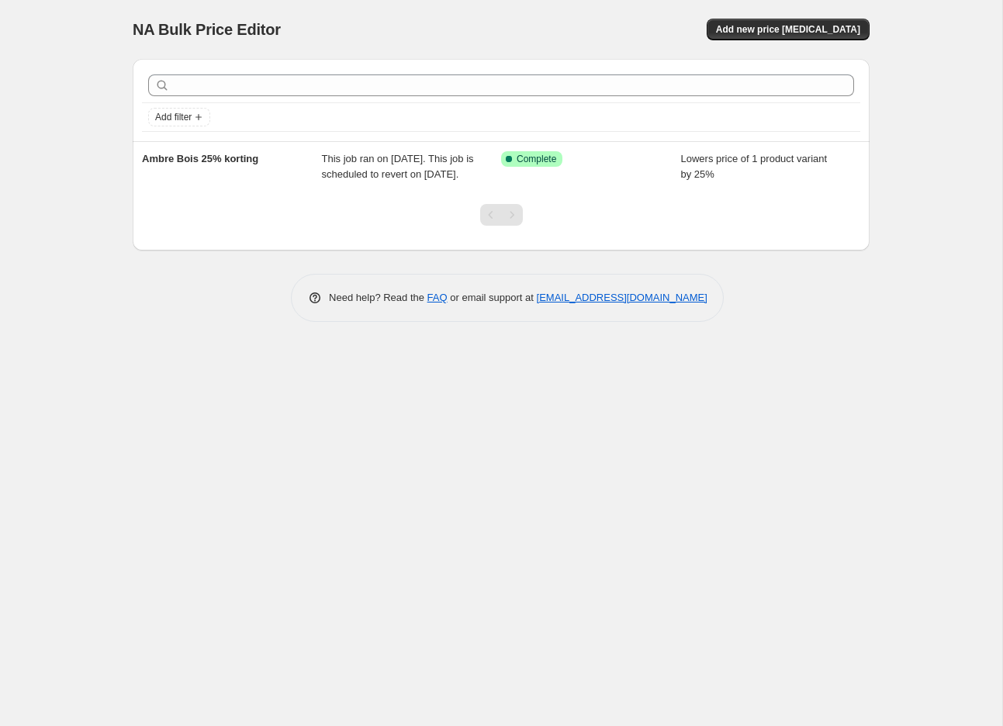
click at [784, 40] on div "NA Bulk Price Editor. This page is ready NA Bulk Price Editor Add new price [ME…" at bounding box center [501, 29] width 737 height 59
click at [785, 30] on span "Add new price [MEDICAL_DATA]" at bounding box center [788, 29] width 144 height 12
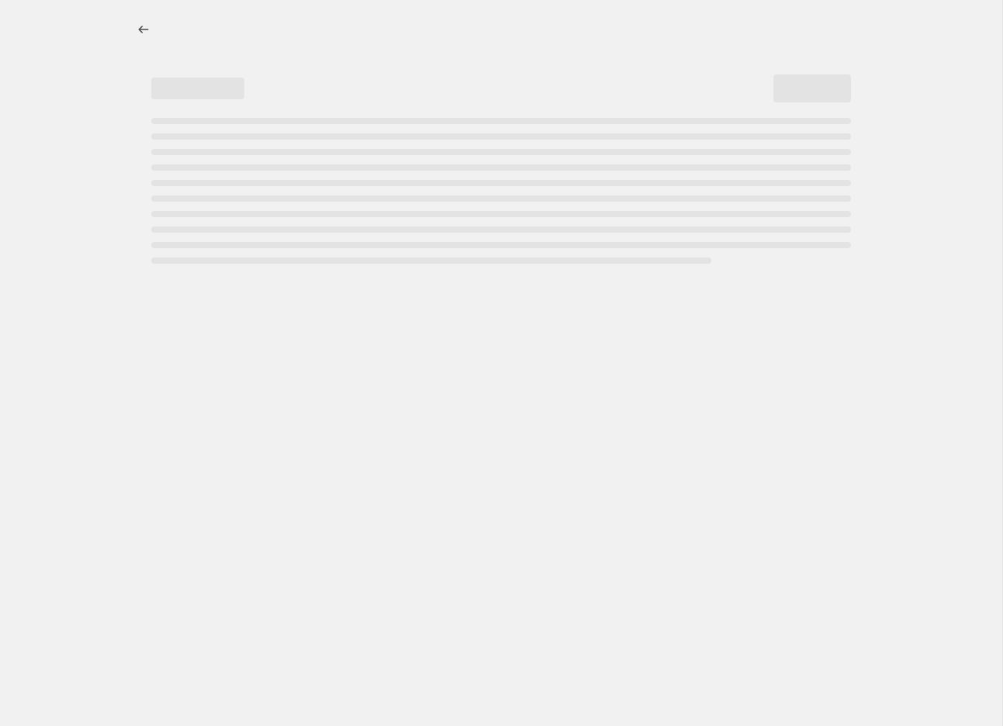
select select "percentage"
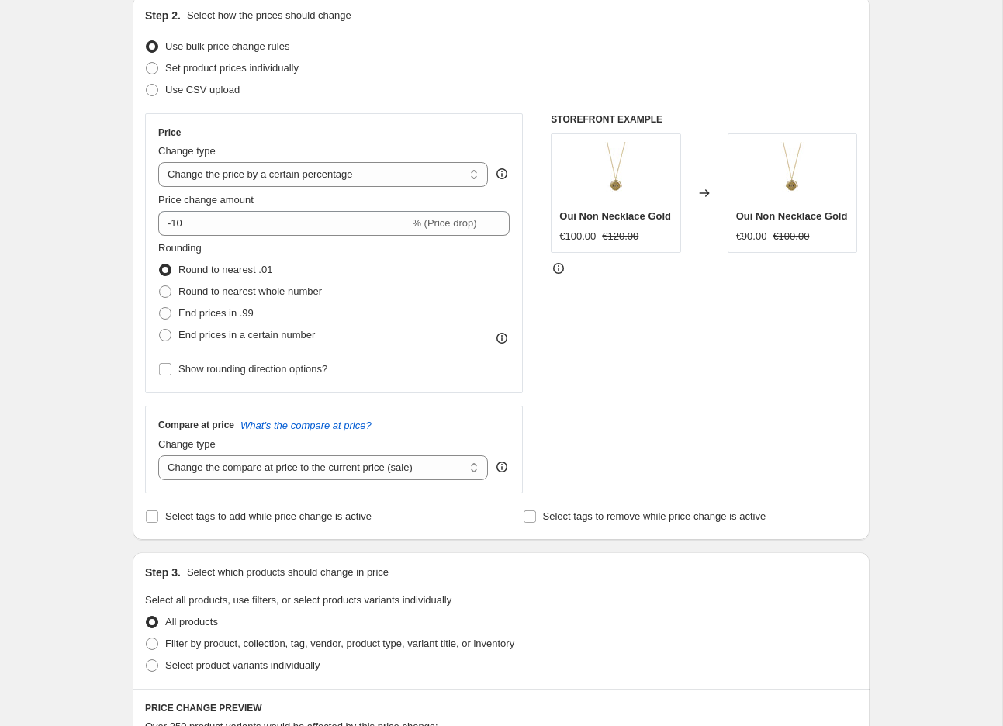
scroll to position [174, 0]
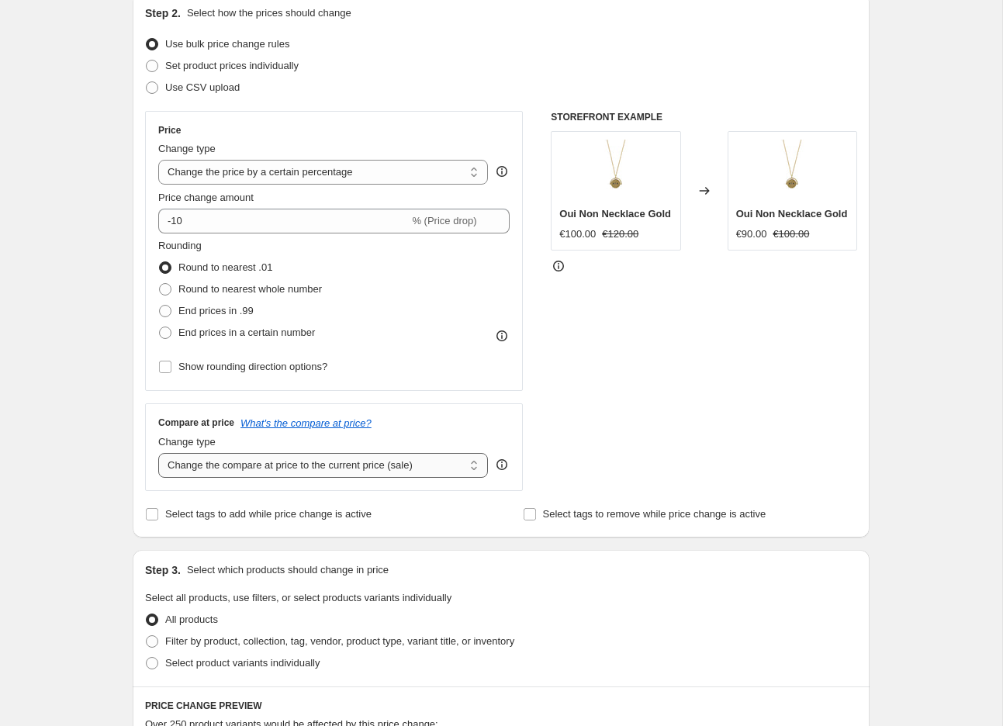
click at [254, 468] on select "Change the compare at price to the current price (sale) Change the compare at p…" at bounding box center [323, 465] width 330 height 25
click at [97, 247] on div "Create new price [MEDICAL_DATA]. This page is ready Create new price [MEDICAL_D…" at bounding box center [501, 601] width 1002 height 1550
